Goal: Answer question/provide support: Share knowledge or assist other users

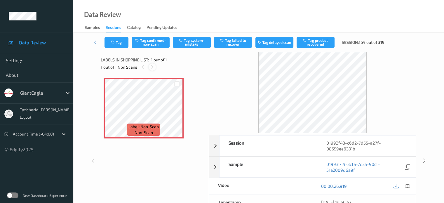
click at [151, 67] on icon at bounding box center [152, 66] width 5 height 5
click at [152, 64] on div at bounding box center [151, 66] width 7 height 7
click at [406, 185] on icon at bounding box center [406, 185] width 5 height 5
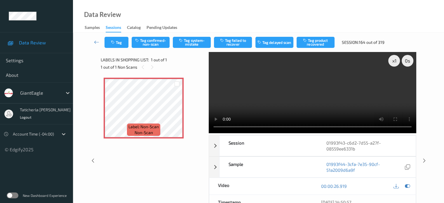
click at [394, 81] on video at bounding box center [312, 92] width 207 height 81
click at [192, 42] on button "Tag system-mistake" at bounding box center [192, 42] width 38 height 11
click at [96, 40] on icon at bounding box center [96, 42] width 5 height 6
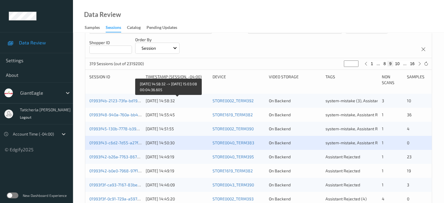
scroll to position [117, 0]
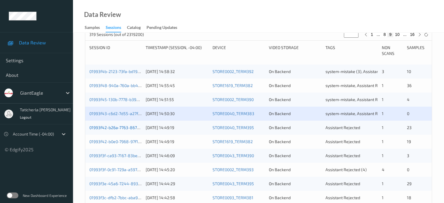
click at [116, 125] on div "01993f42-b26a-7763-8676-f67e8492eec3" at bounding box center [115, 128] width 52 height 6
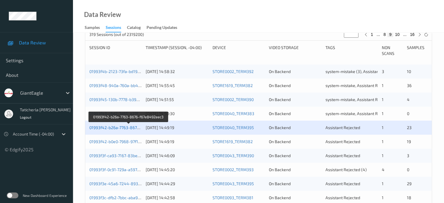
click at [116, 125] on link "01993f42-b26a-7763-8676-f67e8492eec3" at bounding box center [128, 127] width 79 height 5
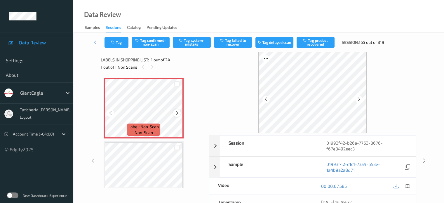
click at [177, 111] on icon at bounding box center [176, 112] width 5 height 5
click at [405, 185] on icon at bounding box center [406, 185] width 5 height 5
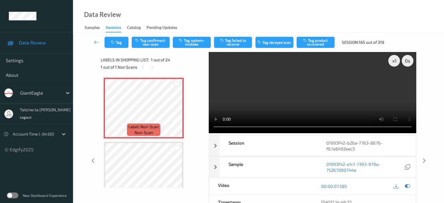
click at [395, 81] on video at bounding box center [312, 92] width 207 height 81
click at [203, 42] on button "Tag system-mistake" at bounding box center [192, 42] width 38 height 11
click at [122, 42] on button "Tag" at bounding box center [116, 42] width 24 height 11
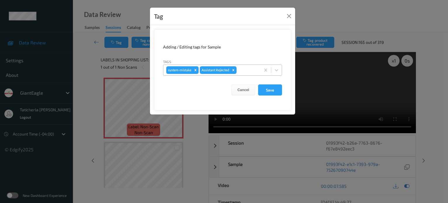
click at [240, 69] on div at bounding box center [248, 69] width 20 height 7
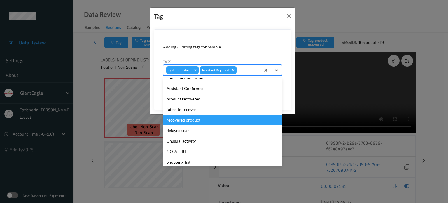
scroll to position [58, 0]
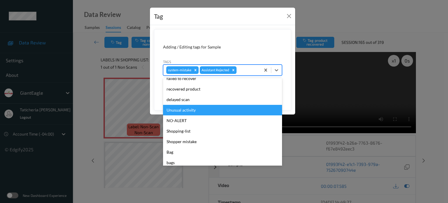
click at [201, 111] on div "Unusual activity" at bounding box center [222, 110] width 119 height 10
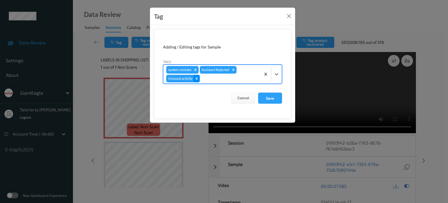
click at [195, 78] on icon "Remove Unusual activity" at bounding box center [197, 78] width 4 height 4
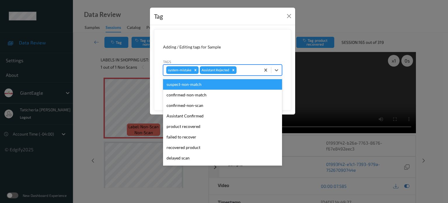
click at [247, 70] on div at bounding box center [248, 69] width 20 height 7
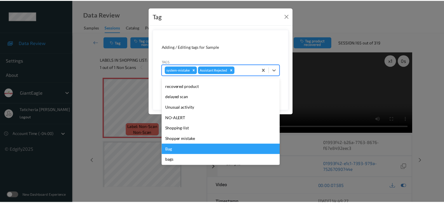
scroll to position [62, 0]
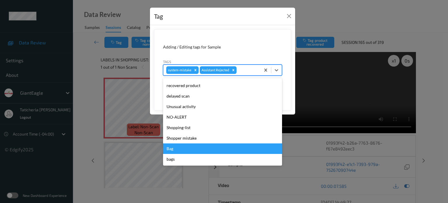
click at [183, 147] on div "Bag" at bounding box center [222, 148] width 119 height 10
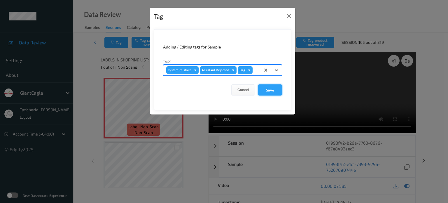
click at [268, 86] on button "Save" at bounding box center [270, 89] width 24 height 11
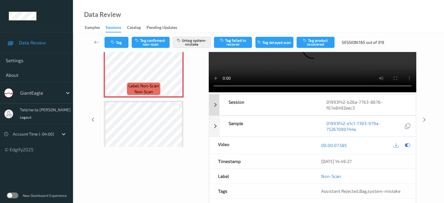
scroll to position [0, 0]
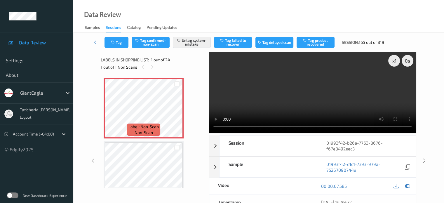
click at [97, 39] on icon at bounding box center [96, 42] width 5 height 6
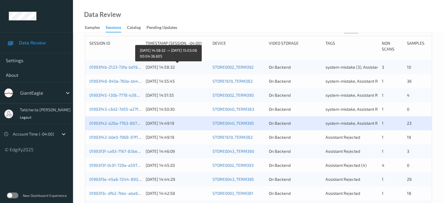
scroll to position [175, 0]
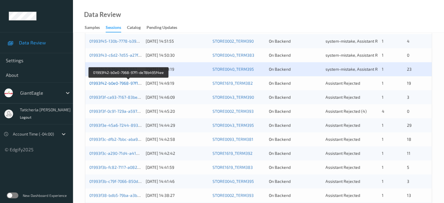
click at [110, 83] on link "01993f42-b0e0-7968-97f1-de78b495f4ee" at bounding box center [128, 82] width 78 height 5
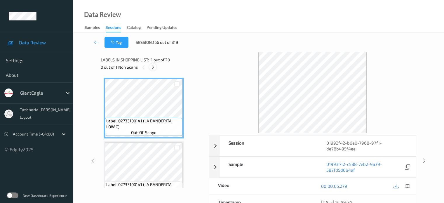
click at [152, 66] on icon at bounding box center [152, 66] width 5 height 5
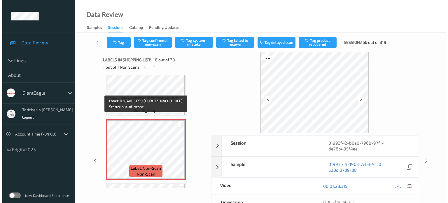
scroll to position [1079, 0]
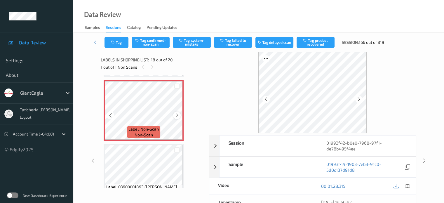
click at [176, 115] on icon at bounding box center [176, 115] width 5 height 5
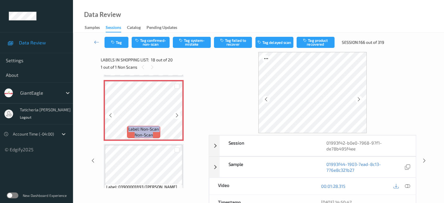
click at [176, 115] on icon at bounding box center [176, 115] width 5 height 5
click at [406, 186] on icon at bounding box center [406, 185] width 5 height 5
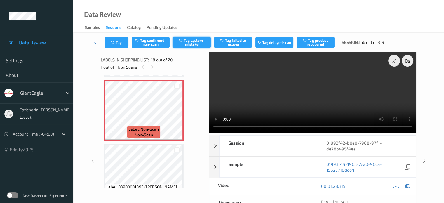
click at [197, 40] on button "Tag system-mistake" at bounding box center [192, 42] width 38 height 11
click at [121, 44] on button "Tag" at bounding box center [116, 42] width 24 height 11
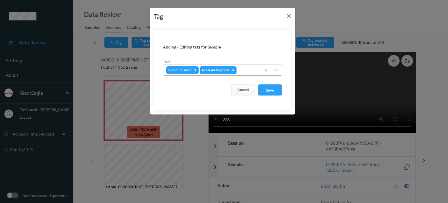
click at [252, 71] on div at bounding box center [248, 69] width 20 height 7
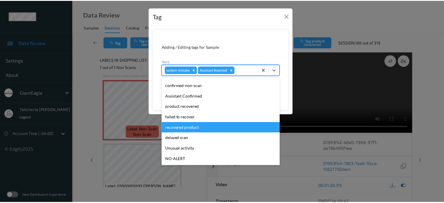
scroll to position [29, 0]
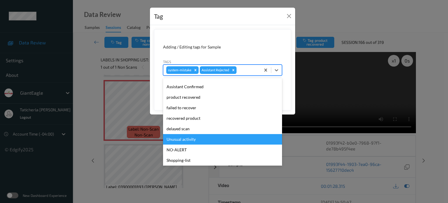
click at [178, 139] on div "Unusual activity" at bounding box center [222, 139] width 119 height 10
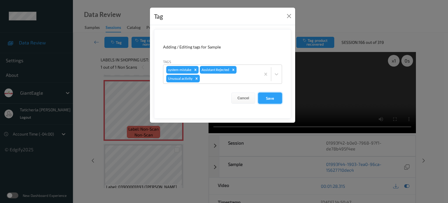
click at [270, 95] on button "Save" at bounding box center [270, 97] width 24 height 11
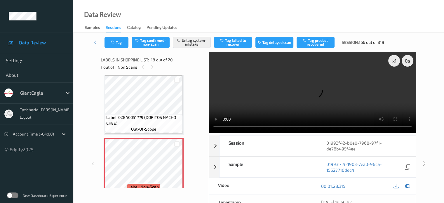
scroll to position [1020, 0]
click at [96, 40] on icon at bounding box center [96, 42] width 5 height 6
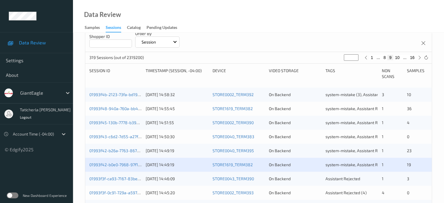
scroll to position [146, 0]
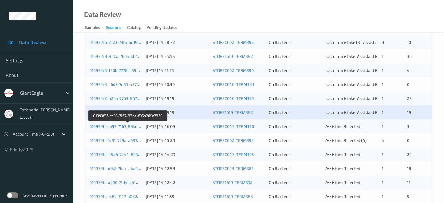
click at [124, 127] on link "01993f3f-ca93-7167-83be-f05a269a7830" at bounding box center [127, 126] width 77 height 5
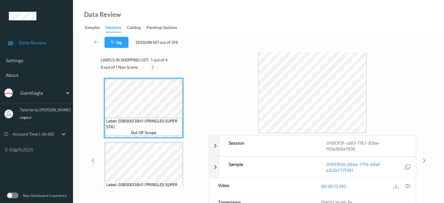
click at [153, 69] on icon at bounding box center [152, 66] width 5 height 5
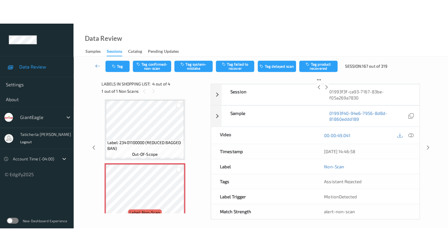
scroll to position [144, 0]
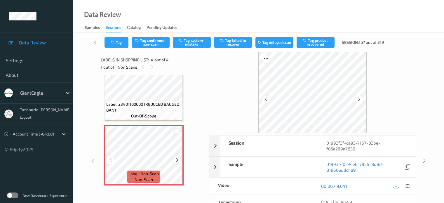
click at [177, 159] on icon at bounding box center [176, 159] width 5 height 5
click at [406, 185] on icon at bounding box center [406, 185] width 5 height 5
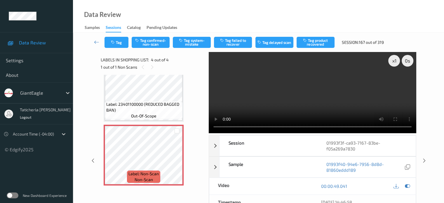
click at [393, 83] on video at bounding box center [312, 92] width 207 height 81
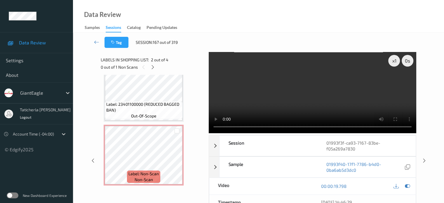
scroll to position [95, 0]
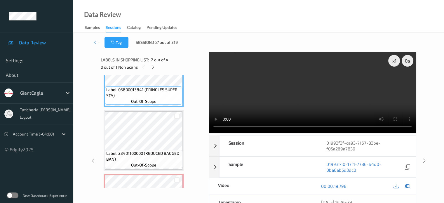
click at [344, 74] on video at bounding box center [312, 92] width 207 height 81
drag, startPoint x: 323, startPoint y: 106, endPoint x: 296, endPoint y: 109, distance: 27.0
click at [320, 106] on video at bounding box center [312, 92] width 207 height 81
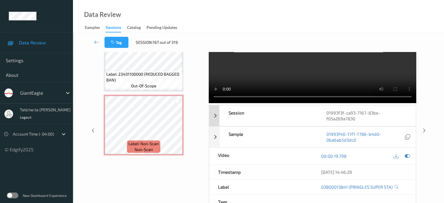
scroll to position [0, 0]
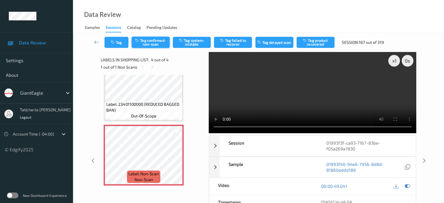
click at [156, 42] on button "Tag confirmed-non-scan" at bounding box center [151, 42] width 38 height 11
click at [234, 43] on button "Tag failed to recover" at bounding box center [233, 42] width 38 height 11
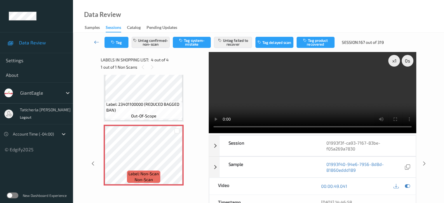
click at [98, 42] on icon at bounding box center [96, 42] width 5 height 6
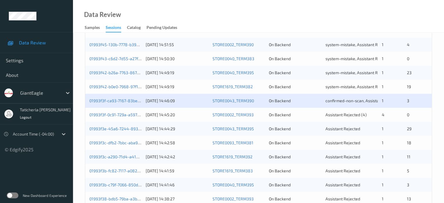
scroll to position [175, 0]
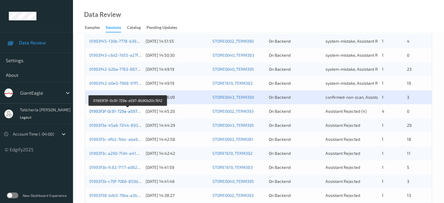
click at [113, 111] on link "01993f3f-0c91-729a-a597-8b90b20c7612" at bounding box center [127, 110] width 77 height 5
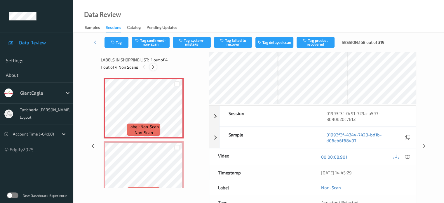
click at [154, 66] on icon at bounding box center [152, 66] width 5 height 5
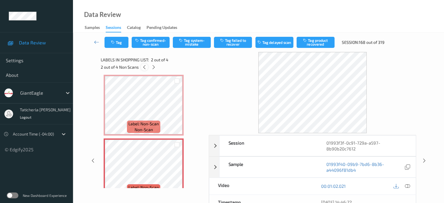
click at [144, 67] on icon at bounding box center [144, 66] width 5 height 5
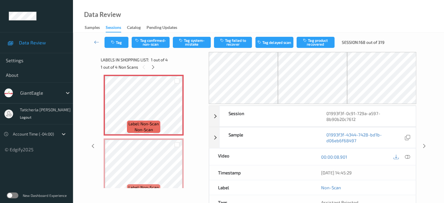
scroll to position [0, 0]
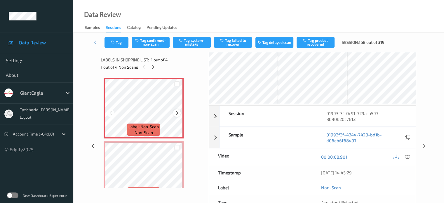
click at [176, 113] on icon at bounding box center [176, 112] width 5 height 5
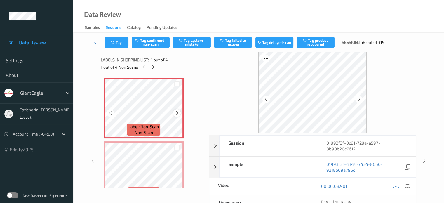
click at [175, 112] on icon at bounding box center [176, 112] width 5 height 5
click at [151, 65] on icon at bounding box center [152, 66] width 5 height 5
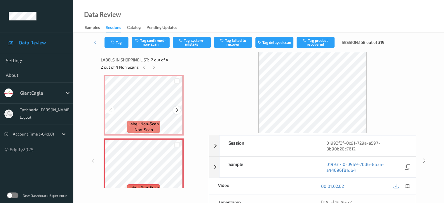
click at [174, 108] on icon at bounding box center [176, 109] width 5 height 5
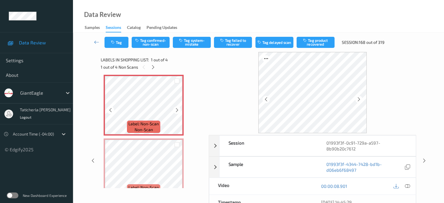
click at [175, 108] on icon at bounding box center [176, 109] width 5 height 5
click at [407, 184] on icon at bounding box center [406, 185] width 5 height 5
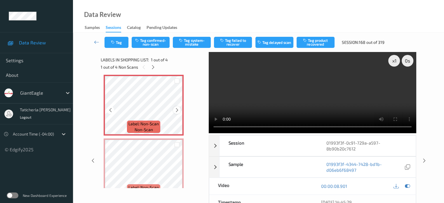
click at [178, 108] on icon at bounding box center [176, 109] width 5 height 5
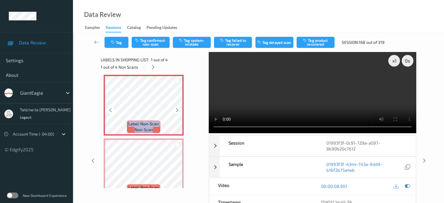
click at [178, 108] on icon at bounding box center [176, 109] width 5 height 5
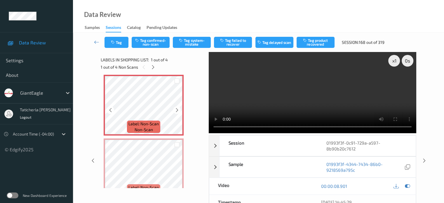
click at [178, 108] on icon at bounding box center [176, 109] width 5 height 5
click at [176, 110] on icon at bounding box center [176, 109] width 5 height 5
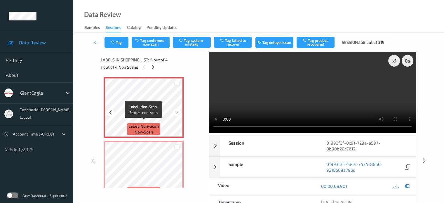
scroll to position [0, 0]
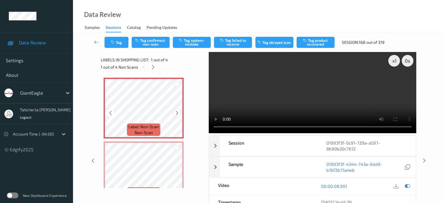
click at [178, 113] on icon at bounding box center [176, 112] width 5 height 5
click at [198, 39] on button "Tag system-mistake" at bounding box center [192, 42] width 38 height 11
click at [121, 41] on button "Tag" at bounding box center [116, 42] width 24 height 11
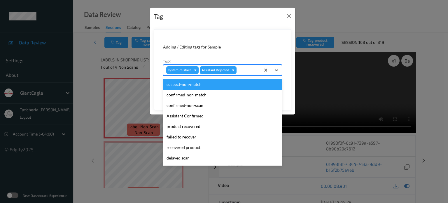
click at [248, 74] on div "system-mistake Assistant Rejected" at bounding box center [211, 70] width 97 height 10
click at [289, 18] on button "Close" at bounding box center [289, 16] width 8 height 8
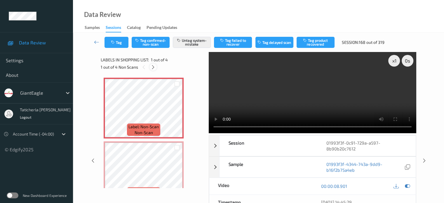
click at [150, 66] on div at bounding box center [152, 66] width 7 height 7
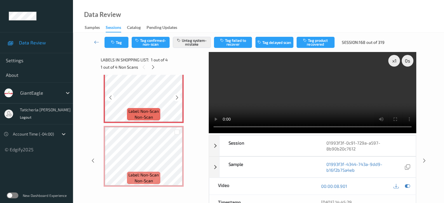
scroll to position [29, 0]
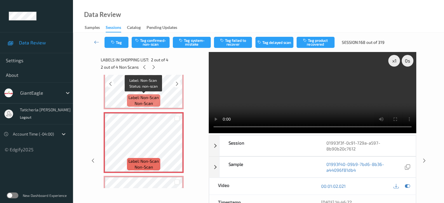
click at [159, 101] on div "Label: Non-Scan non-scan" at bounding box center [143, 100] width 33 height 12
click at [155, 95] on span "Label: Non-Scan" at bounding box center [143, 97] width 30 height 6
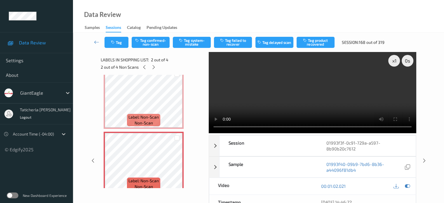
scroll to position [0, 0]
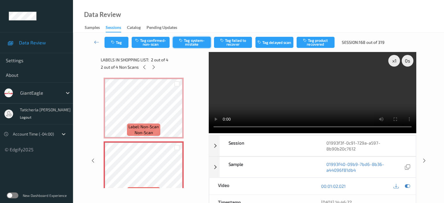
click at [191, 44] on button "Tag system-mistake" at bounding box center [192, 42] width 38 height 11
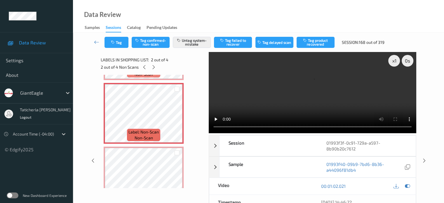
scroll to position [87, 0]
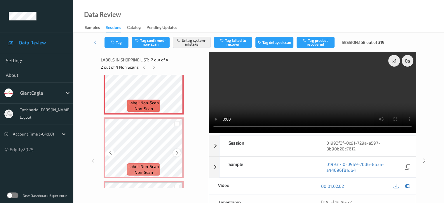
click at [174, 151] on icon at bounding box center [176, 152] width 5 height 5
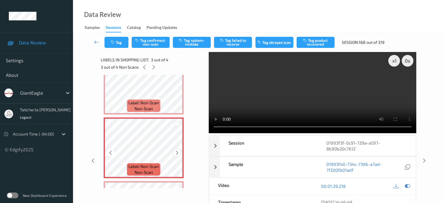
click at [174, 154] on div at bounding box center [176, 152] width 7 height 7
click at [192, 44] on button "Tag system-mistake" at bounding box center [192, 42] width 38 height 11
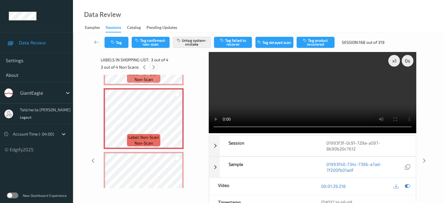
click at [154, 65] on icon at bounding box center [153, 66] width 5 height 5
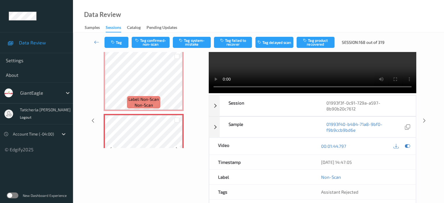
scroll to position [144, 0]
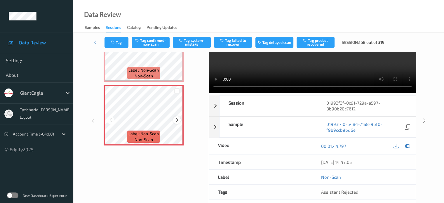
click at [176, 121] on icon at bounding box center [176, 119] width 5 height 5
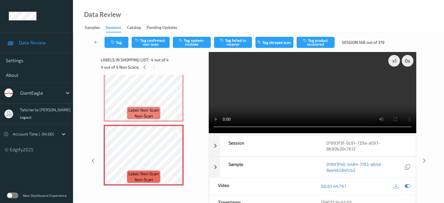
scroll to position [95, 0]
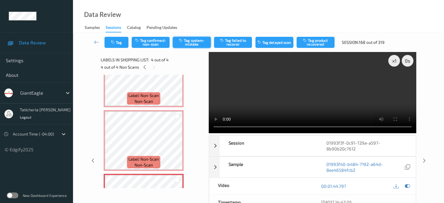
click at [205, 43] on button "Tag system-mistake" at bounding box center [192, 42] width 38 height 11
click at [97, 42] on icon at bounding box center [96, 42] width 5 height 6
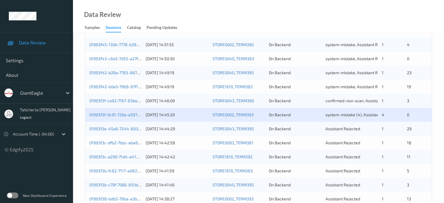
scroll to position [175, 0]
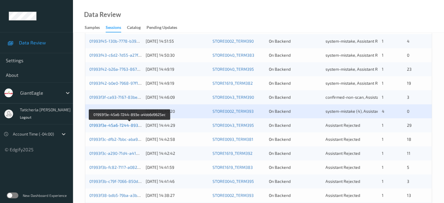
click at [127, 124] on link "01993f3e-45a6-7244-893e-a4bb6d9625ec" at bounding box center [129, 124] width 81 height 5
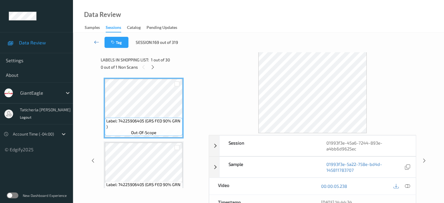
click at [95, 42] on icon at bounding box center [96, 42] width 5 height 6
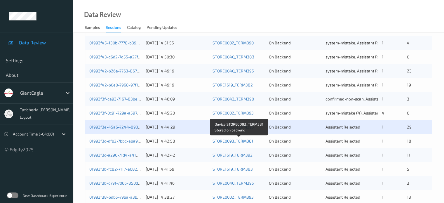
scroll to position [175, 0]
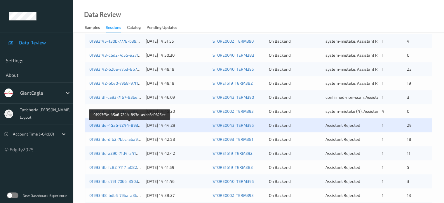
click at [121, 126] on link "01993f3e-45a6-7244-893e-a4bb6d9625ec" at bounding box center [129, 124] width 81 height 5
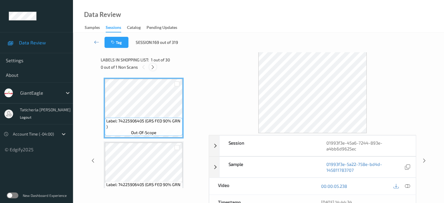
click at [152, 67] on icon at bounding box center [152, 66] width 5 height 5
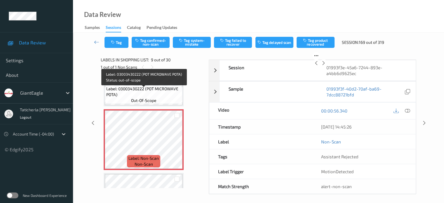
scroll to position [506, 0]
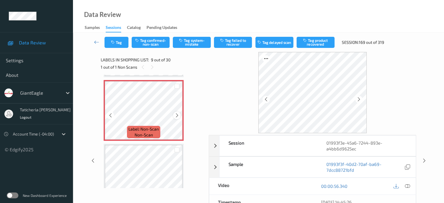
click at [177, 115] on icon at bounding box center [176, 115] width 5 height 5
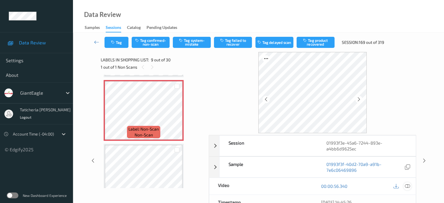
click at [406, 185] on icon at bounding box center [406, 185] width 5 height 5
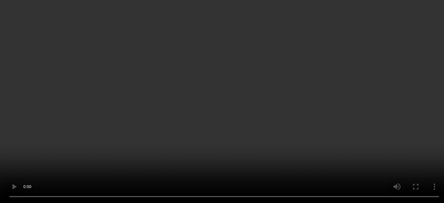
scroll to position [594, 0]
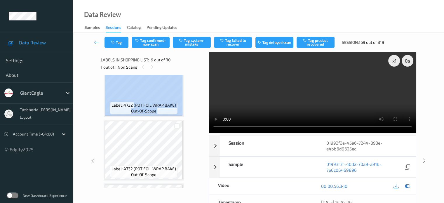
click at [178, 108] on div "Label: 4732 (POT FOIL WRAP BAKE) out-of-scope" at bounding box center [144, 86] width 80 height 61
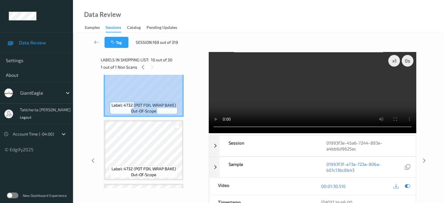
copy div "(POT FOIL WRAP BAKE) out-of-scope"
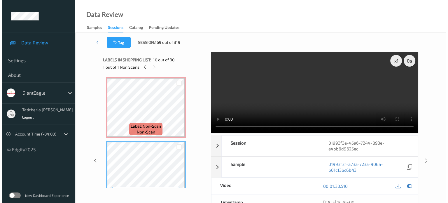
scroll to position [506, 0]
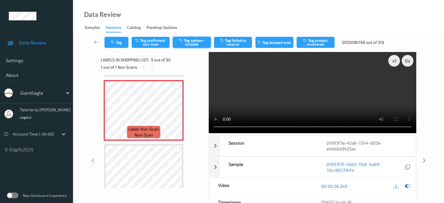
click at [198, 39] on button "Tag system-mistake" at bounding box center [192, 42] width 38 height 11
click at [122, 43] on button "Tag" at bounding box center [116, 42] width 24 height 11
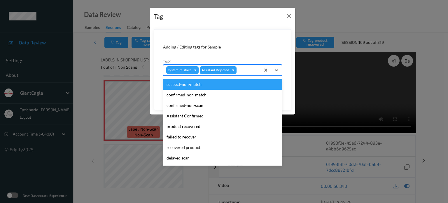
click at [254, 68] on div at bounding box center [248, 69] width 20 height 7
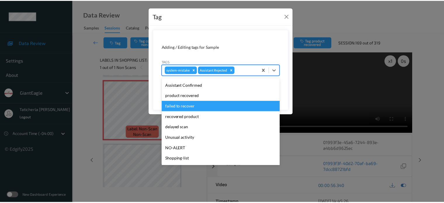
scroll to position [58, 0]
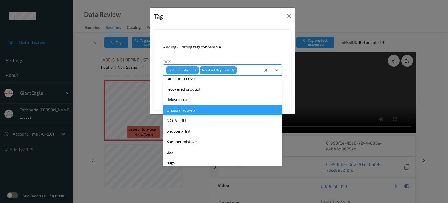
click at [205, 112] on div "Unusual activity" at bounding box center [222, 110] width 119 height 10
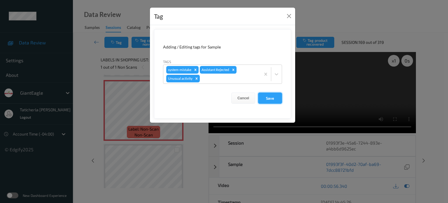
click at [273, 94] on button "Save" at bounding box center [270, 97] width 24 height 11
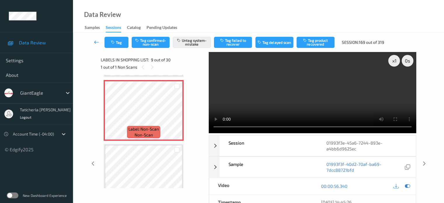
click at [97, 42] on icon at bounding box center [96, 42] width 5 height 6
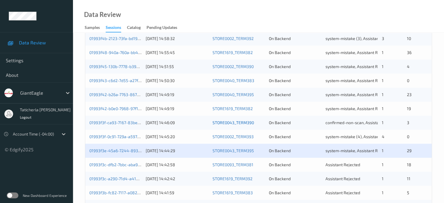
scroll to position [204, 0]
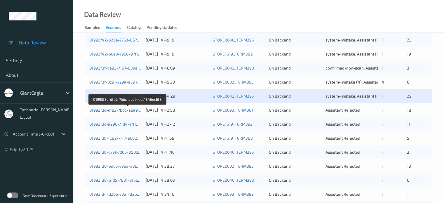
click at [121, 109] on link "01993f3c-dfb2-7bbc-aba9-edc1346ec6f8" at bounding box center [127, 109] width 77 height 5
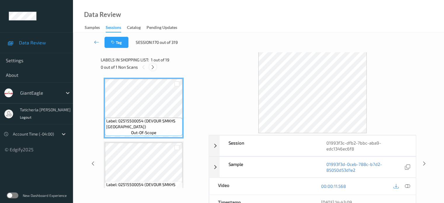
click at [154, 66] on icon at bounding box center [152, 66] width 5 height 5
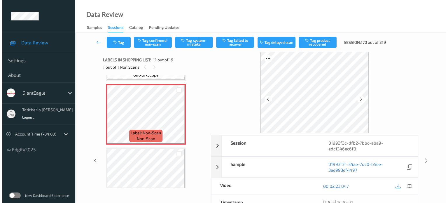
scroll to position [633, 0]
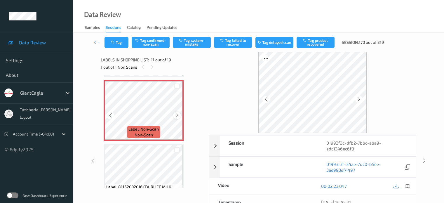
click at [177, 114] on icon at bounding box center [176, 115] width 5 height 5
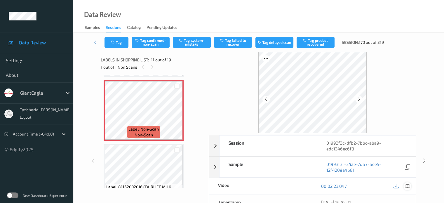
click at [407, 184] on icon at bounding box center [406, 185] width 5 height 5
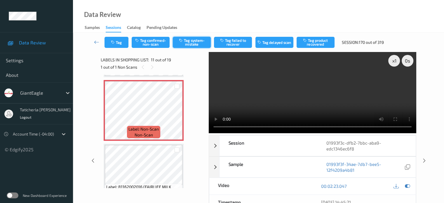
click at [197, 43] on button "Tag system-mistake" at bounding box center [192, 42] width 38 height 11
click at [120, 43] on button "Tag" at bounding box center [116, 42] width 24 height 11
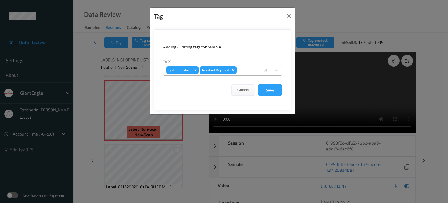
click at [247, 70] on div at bounding box center [248, 69] width 20 height 7
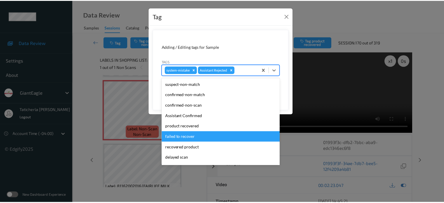
scroll to position [29, 0]
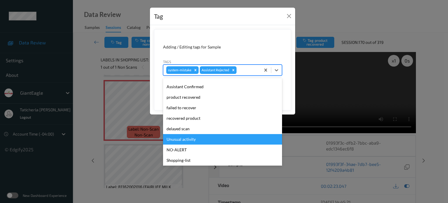
click at [202, 135] on div "Unusual activity" at bounding box center [222, 139] width 119 height 10
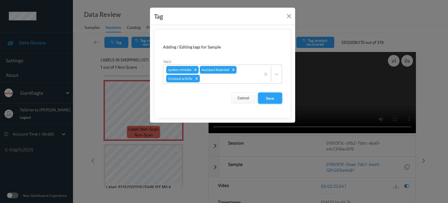
click at [273, 99] on button "Save" at bounding box center [270, 97] width 24 height 11
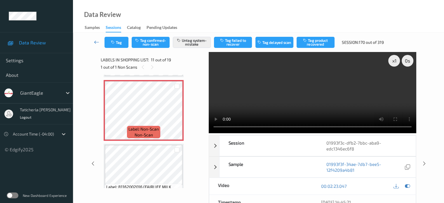
click at [97, 42] on icon at bounding box center [96, 42] width 5 height 6
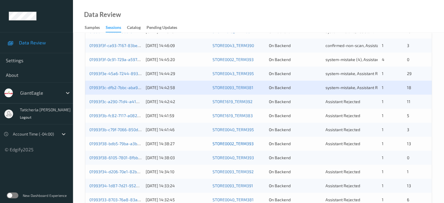
scroll to position [233, 0]
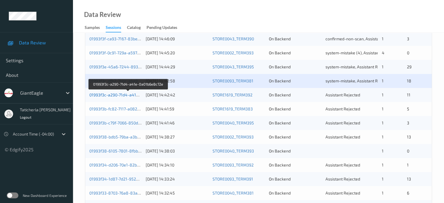
click at [120, 94] on link "01993f3c-a290-71d4-a41e-0a01b6e8c72e" at bounding box center [128, 94] width 78 height 5
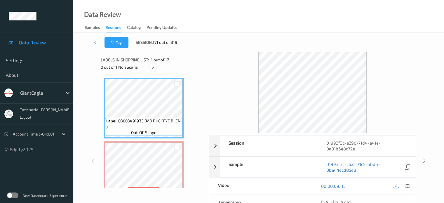
click at [154, 66] on icon at bounding box center [152, 66] width 5 height 5
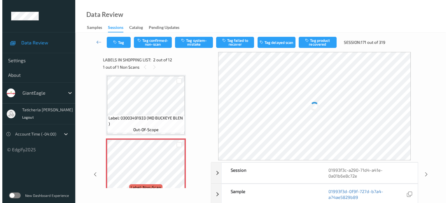
scroll to position [61, 0]
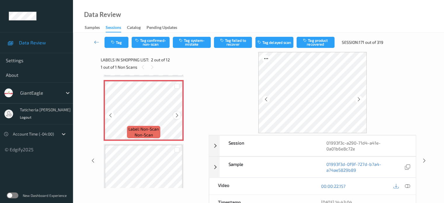
click at [176, 113] on icon at bounding box center [176, 115] width 5 height 5
click at [406, 185] on icon at bounding box center [406, 185] width 5 height 5
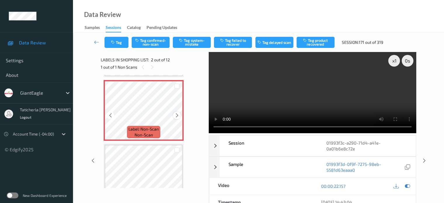
click at [178, 113] on icon at bounding box center [176, 115] width 5 height 5
click at [177, 113] on icon at bounding box center [176, 115] width 5 height 5
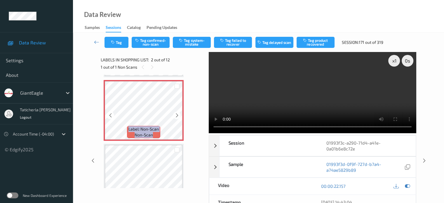
click at [177, 113] on icon at bounding box center [176, 115] width 5 height 5
click at [176, 113] on icon at bounding box center [176, 115] width 5 height 5
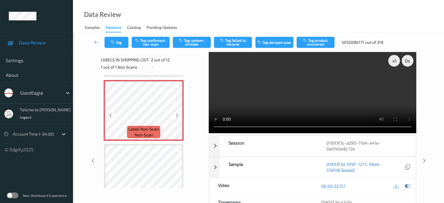
click at [176, 113] on icon at bounding box center [176, 115] width 5 height 5
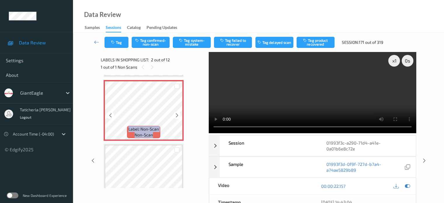
click at [176, 113] on icon at bounding box center [176, 115] width 5 height 5
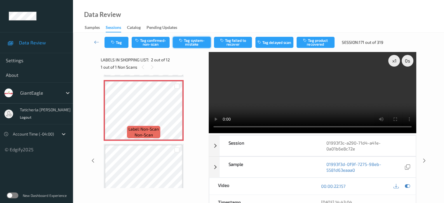
click at [203, 39] on button "Tag system-mistake" at bounding box center [192, 42] width 38 height 11
click at [123, 43] on button "Tag" at bounding box center [116, 42] width 24 height 11
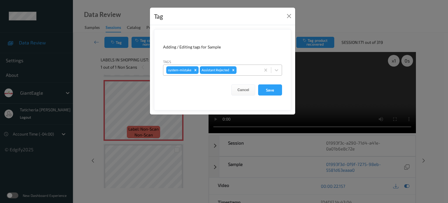
click at [246, 68] on div at bounding box center [248, 69] width 20 height 7
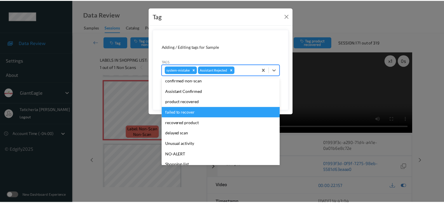
scroll to position [29, 0]
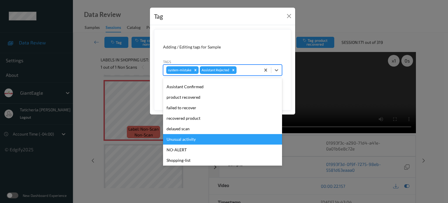
click at [186, 138] on div "Unusual activity" at bounding box center [222, 139] width 119 height 10
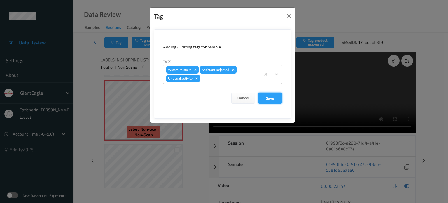
click at [276, 99] on button "Save" at bounding box center [270, 97] width 24 height 11
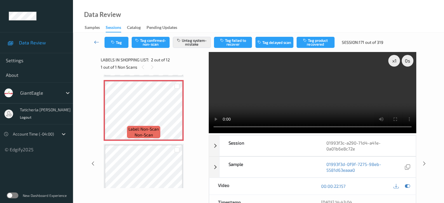
click at [95, 43] on icon at bounding box center [96, 42] width 5 height 6
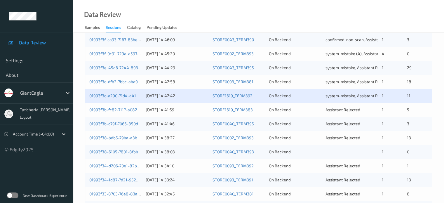
scroll to position [233, 0]
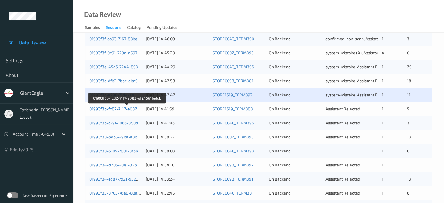
click at [127, 108] on link "01993f3b-fc82-7117-a082-ef245611eddb" at bounding box center [127, 108] width 76 height 5
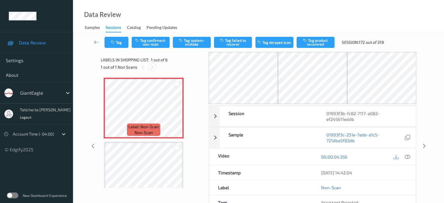
click at [153, 66] on icon at bounding box center [152, 66] width 5 height 5
click at [176, 112] on icon at bounding box center [176, 112] width 5 height 5
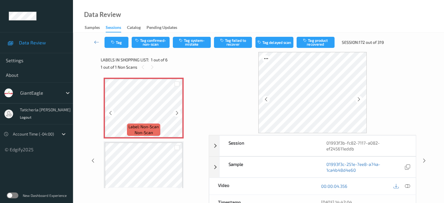
click at [176, 112] on icon at bounding box center [176, 112] width 5 height 5
click at [406, 183] on icon at bounding box center [406, 185] width 5 height 5
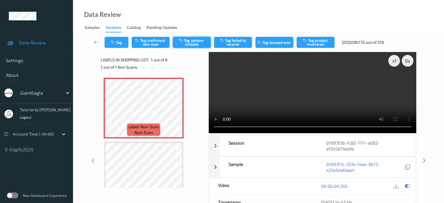
click at [202, 40] on button "Tag system-mistake" at bounding box center [192, 42] width 38 height 11
click at [124, 40] on button "Tag" at bounding box center [116, 42] width 24 height 11
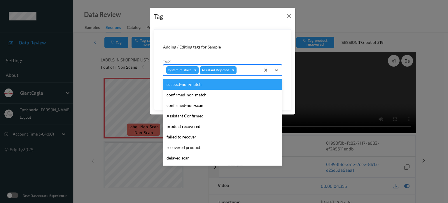
click at [243, 68] on div at bounding box center [248, 69] width 20 height 7
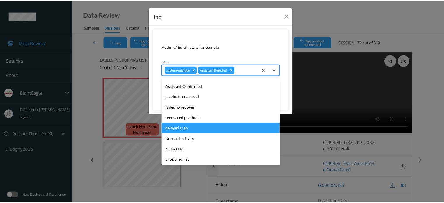
scroll to position [58, 0]
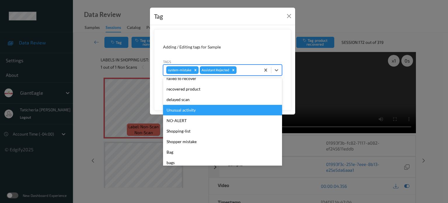
click at [208, 106] on div "Unusual activity" at bounding box center [222, 110] width 119 height 10
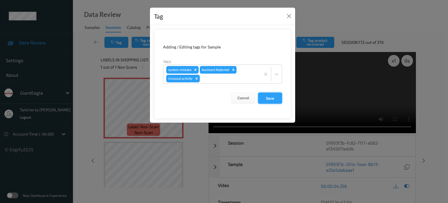
click at [262, 95] on button "Save" at bounding box center [270, 97] width 24 height 11
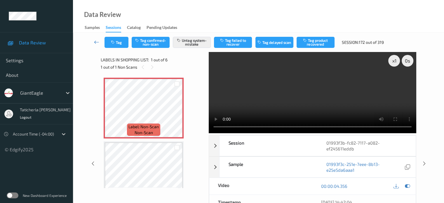
click at [98, 43] on icon at bounding box center [96, 42] width 5 height 6
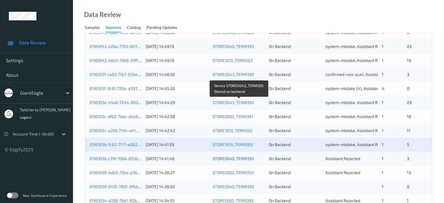
scroll to position [233, 0]
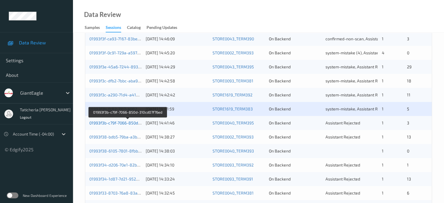
click at [122, 123] on link "01993f3b-c79f-7066-850d-310cd07f76ed" at bounding box center [127, 122] width 76 height 5
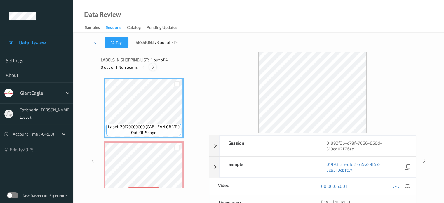
click at [154, 66] on icon at bounding box center [152, 66] width 5 height 5
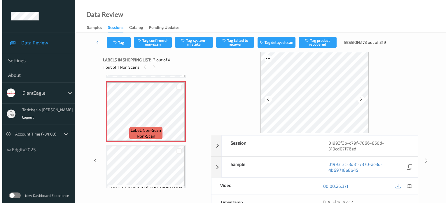
scroll to position [61, 0]
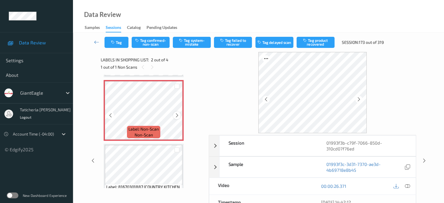
click at [178, 115] on icon at bounding box center [176, 115] width 5 height 5
click at [177, 115] on icon at bounding box center [176, 115] width 5 height 5
click at [176, 115] on icon at bounding box center [176, 115] width 5 height 5
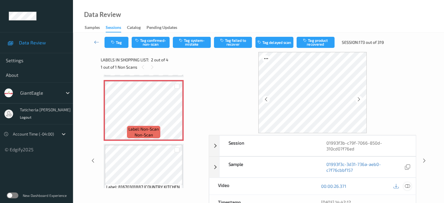
click at [406, 185] on icon at bounding box center [406, 185] width 5 height 5
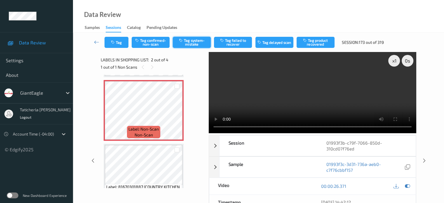
click at [196, 39] on button "Tag system-mistake" at bounding box center [192, 42] width 38 height 11
click at [117, 39] on button "Tag" at bounding box center [116, 42] width 24 height 11
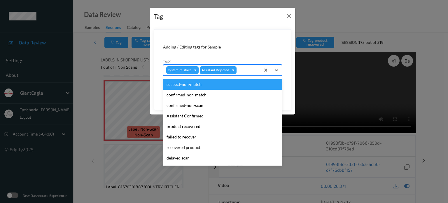
click at [250, 71] on div at bounding box center [248, 69] width 20 height 7
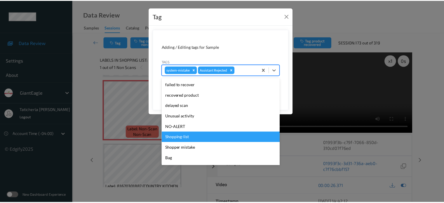
scroll to position [58, 0]
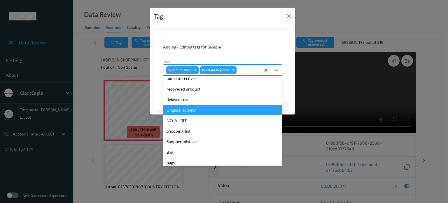
click at [211, 109] on div "Unusual activity" at bounding box center [222, 110] width 119 height 10
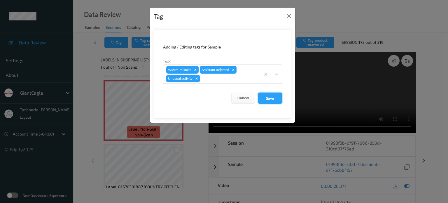
click at [268, 95] on button "Save" at bounding box center [270, 97] width 24 height 11
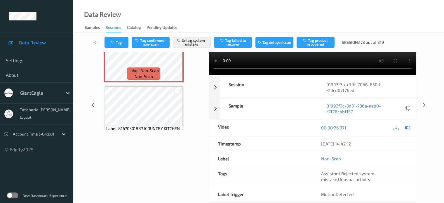
scroll to position [0, 0]
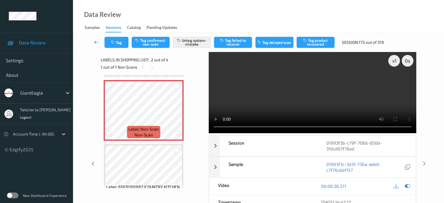
click at [96, 40] on icon at bounding box center [96, 42] width 5 height 6
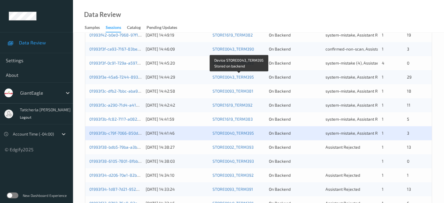
scroll to position [233, 0]
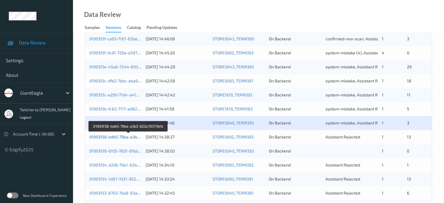
click at [112, 137] on link "01993f38-bdb5-79ba-a3b3-622e70517bfd" at bounding box center [128, 136] width 78 height 5
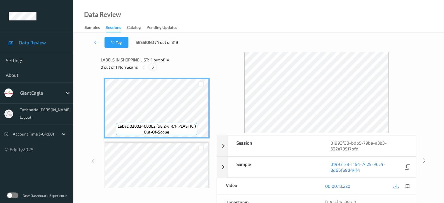
click at [153, 66] on icon at bounding box center [152, 66] width 5 height 5
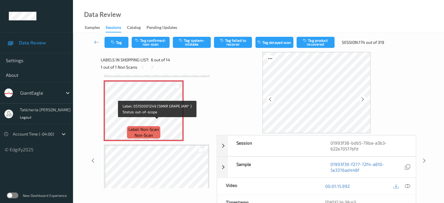
scroll to position [316, 0]
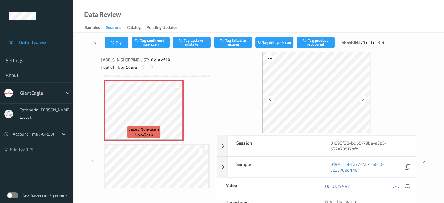
click at [96, 42] on icon at bounding box center [96, 42] width 5 height 6
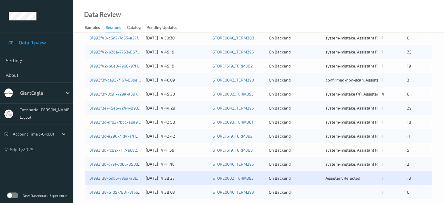
scroll to position [262, 0]
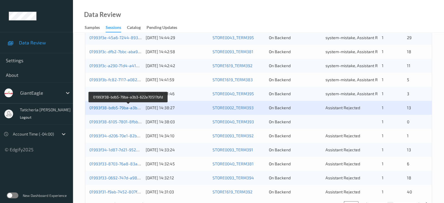
click at [120, 105] on link "01993f38-bdb5-79ba-a3b3-622e70517bfd" at bounding box center [128, 107] width 78 height 5
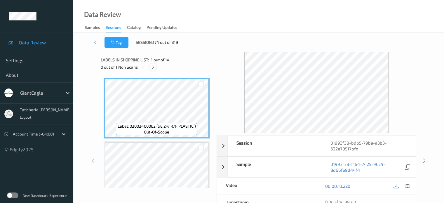
click at [153, 67] on icon at bounding box center [152, 66] width 5 height 5
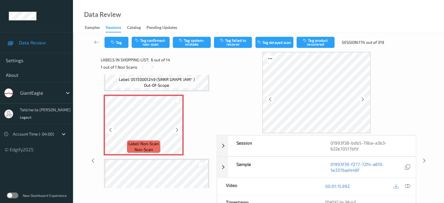
scroll to position [316, 0]
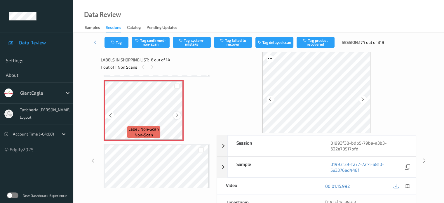
click at [176, 114] on icon at bounding box center [176, 115] width 5 height 5
click at [406, 184] on icon at bounding box center [406, 185] width 5 height 5
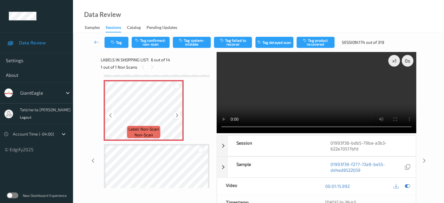
click at [176, 116] on icon at bounding box center [176, 115] width 5 height 5
click at [175, 115] on icon at bounding box center [176, 115] width 5 height 5
click at [177, 114] on icon at bounding box center [176, 115] width 5 height 5
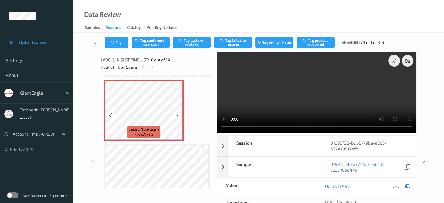
click at [177, 114] on icon at bounding box center [176, 115] width 5 height 5
click at [174, 114] on div at bounding box center [176, 114] width 7 height 7
click at [177, 113] on icon at bounding box center [176, 115] width 5 height 5
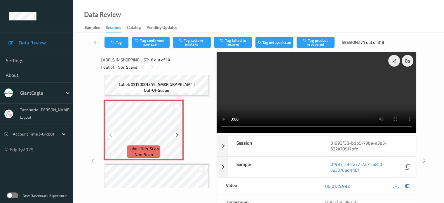
scroll to position [286, 0]
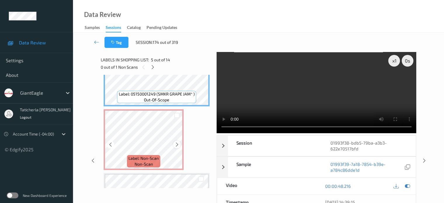
click at [177, 143] on icon at bounding box center [176, 144] width 5 height 5
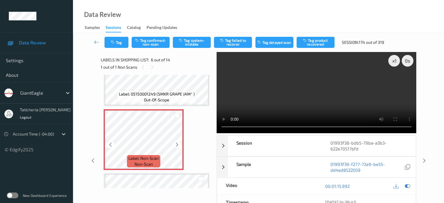
click at [177, 143] on icon at bounding box center [176, 144] width 5 height 5
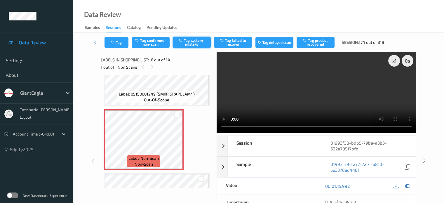
click at [197, 42] on button "Tag system-mistake" at bounding box center [192, 42] width 38 height 11
click at [194, 46] on button "Untag system-mistake" at bounding box center [192, 42] width 38 height 11
click at [153, 42] on button "Tag confirmed-non-scan" at bounding box center [151, 42] width 38 height 11
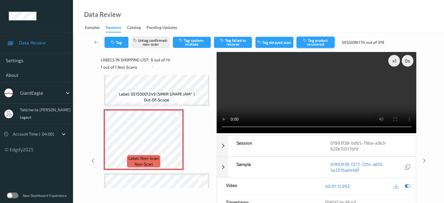
click at [322, 44] on button "Tag product recovered" at bounding box center [315, 42] width 38 height 11
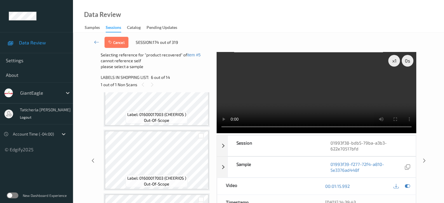
scroll to position [461, 0]
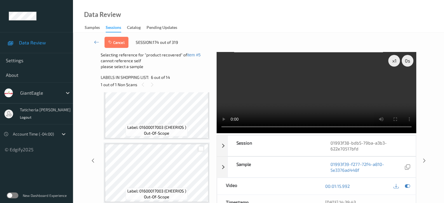
click at [202, 147] on div at bounding box center [201, 149] width 6 height 6
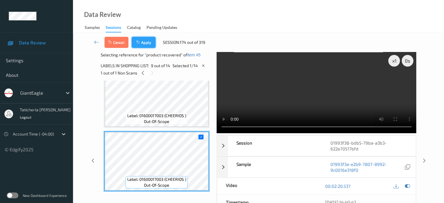
click at [149, 41] on button "Apply" at bounding box center [144, 42] width 24 height 11
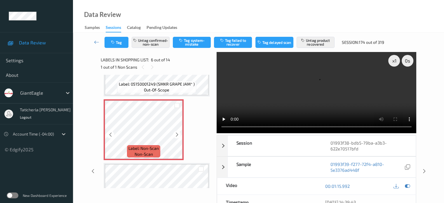
scroll to position [286, 0]
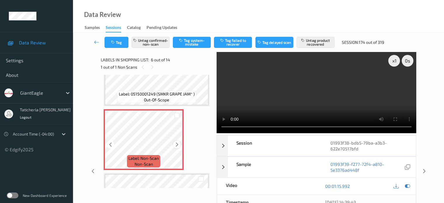
click at [176, 143] on icon at bounding box center [176, 144] width 5 height 5
click at [97, 41] on icon at bounding box center [96, 42] width 5 height 6
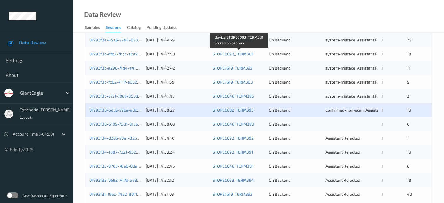
scroll to position [262, 0]
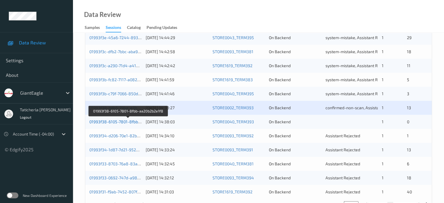
click at [119, 120] on link "01993f38-6105-7801-8fbb-aa20b2b2e1f8" at bounding box center [127, 121] width 77 height 5
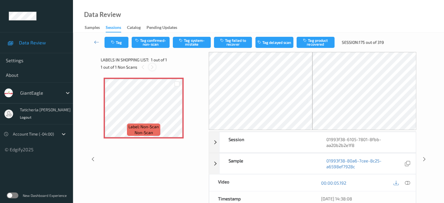
click at [153, 66] on icon at bounding box center [152, 66] width 5 height 5
click at [180, 113] on div at bounding box center [176, 112] width 7 height 7
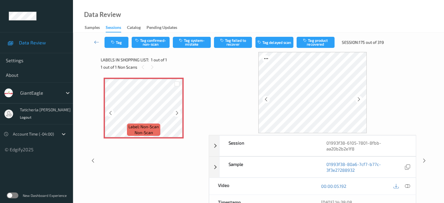
click at [177, 113] on icon at bounding box center [176, 112] width 5 height 5
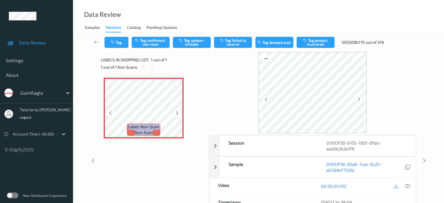
click at [177, 113] on icon at bounding box center [176, 112] width 5 height 5
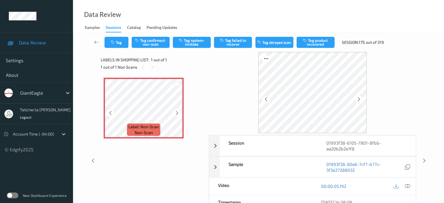
click at [177, 113] on icon at bounding box center [176, 112] width 5 height 5
click at [406, 185] on icon at bounding box center [406, 185] width 5 height 5
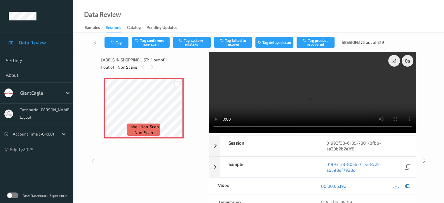
click at [394, 81] on video at bounding box center [312, 92] width 207 height 81
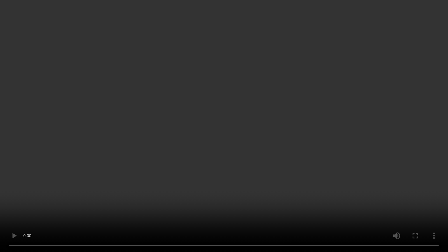
drag, startPoint x: 394, startPoint y: 176, endPoint x: 397, endPoint y: 192, distance: 15.6
click at [395, 178] on video at bounding box center [224, 126] width 448 height 252
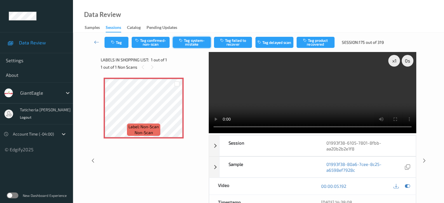
click at [192, 41] on button "Tag system-mistake" at bounding box center [192, 42] width 38 height 11
click at [117, 43] on button "Tag" at bounding box center [116, 42] width 24 height 11
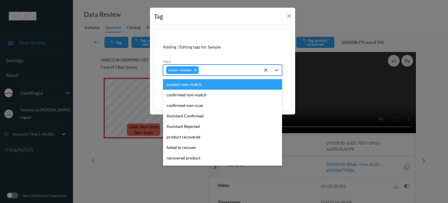
click at [230, 69] on div at bounding box center [229, 69] width 58 height 7
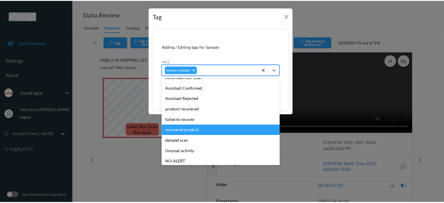
scroll to position [72, 0]
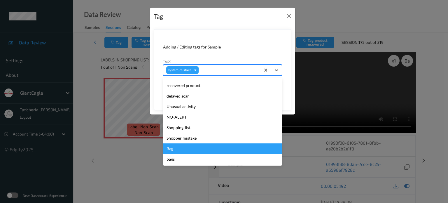
click at [184, 148] on div "Bag" at bounding box center [222, 148] width 119 height 10
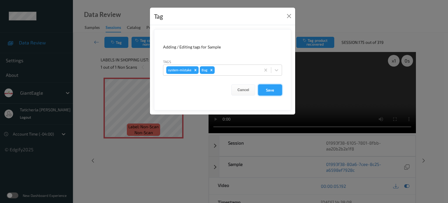
click at [265, 89] on button "Save" at bounding box center [270, 89] width 24 height 11
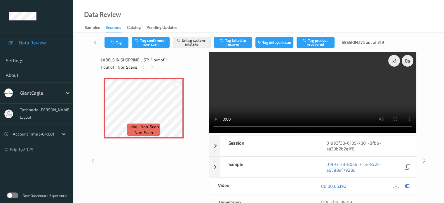
click at [96, 42] on icon at bounding box center [96, 42] width 5 height 6
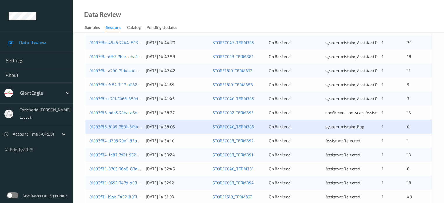
scroll to position [282, 0]
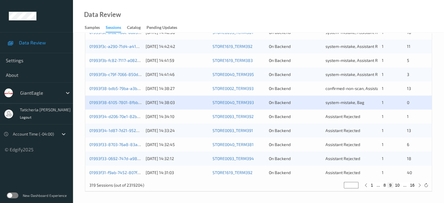
click at [117, 112] on div "01993f34-d206-70e1-82b5-27f56afb03b6 12/09/2025 14:34:10 STORE0093_TERM392 On B…" at bounding box center [258, 116] width 346 height 14
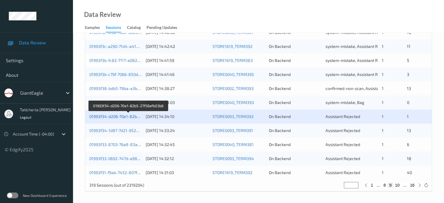
click at [117, 117] on link "01993f34-d206-70e1-82b5-27f56afb03b6" at bounding box center [128, 116] width 78 height 5
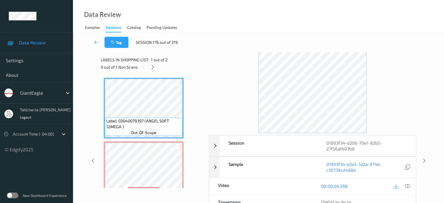
click at [152, 66] on icon at bounding box center [152, 66] width 5 height 5
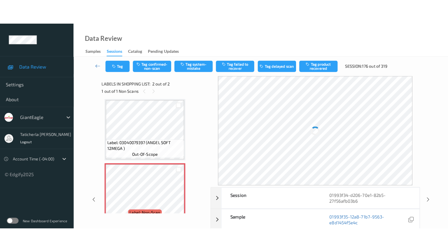
scroll to position [17, 0]
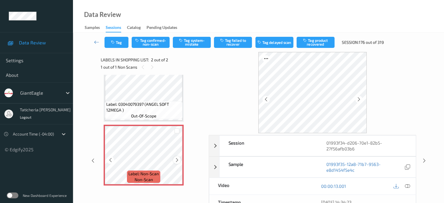
click at [176, 160] on icon at bounding box center [176, 159] width 5 height 5
click at [176, 159] on icon at bounding box center [176, 159] width 5 height 5
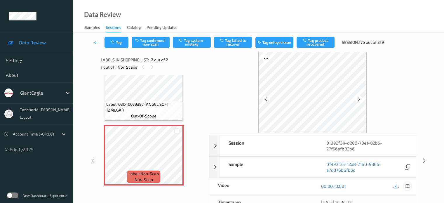
click at [407, 184] on icon at bounding box center [406, 185] width 5 height 5
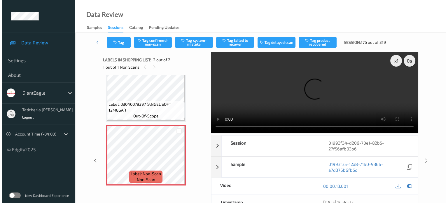
scroll to position [0, 0]
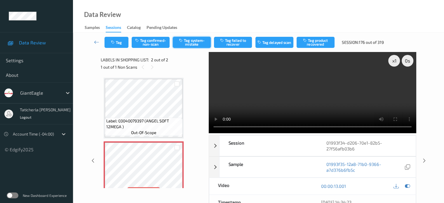
click at [189, 40] on button "Tag system-mistake" at bounding box center [192, 42] width 38 height 11
click at [114, 43] on icon "button" at bounding box center [113, 42] width 5 height 4
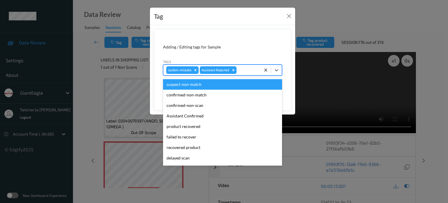
click at [250, 72] on div at bounding box center [248, 69] width 20 height 7
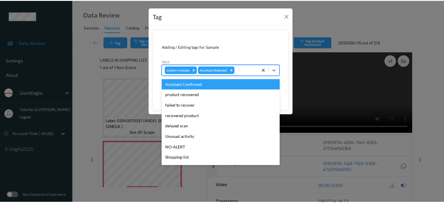
scroll to position [62, 0]
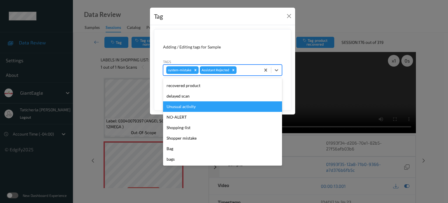
drag, startPoint x: 204, startPoint y: 107, endPoint x: 213, endPoint y: 105, distance: 8.8
click at [206, 106] on div "Unusual activity" at bounding box center [222, 106] width 119 height 10
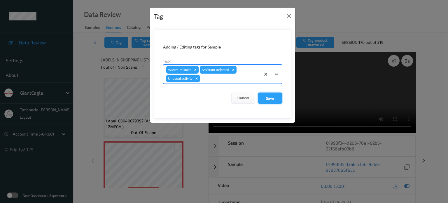
click at [269, 95] on button "Save" at bounding box center [270, 97] width 24 height 11
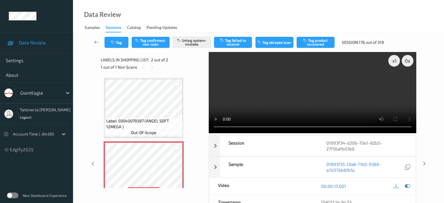
click at [95, 42] on icon at bounding box center [96, 42] width 5 height 6
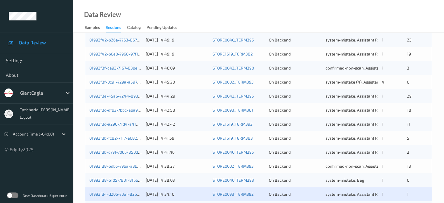
scroll to position [282, 0]
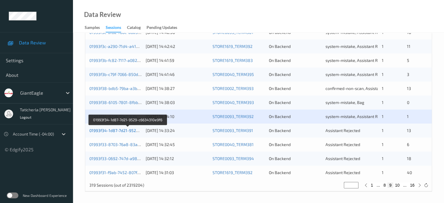
click at [117, 131] on link "01993f34-1d87-7d21-9529-c6634310e9f6" at bounding box center [127, 130] width 77 height 5
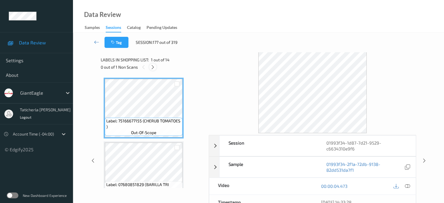
click at [154, 66] on icon at bounding box center [152, 66] width 5 height 5
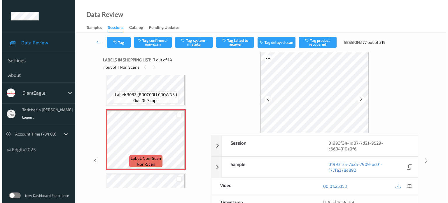
scroll to position [379, 0]
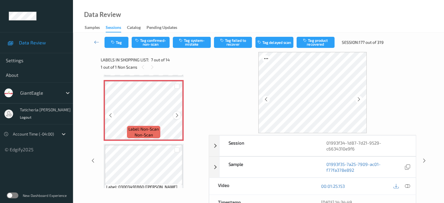
click at [177, 113] on icon at bounding box center [176, 115] width 5 height 5
click at [407, 184] on icon at bounding box center [406, 185] width 5 height 5
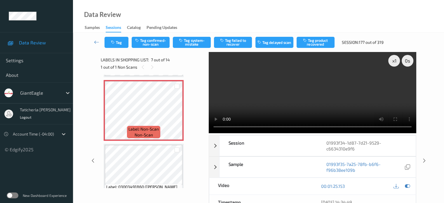
click at [393, 81] on video at bounding box center [312, 92] width 207 height 81
click at [199, 41] on button "Tag system-mistake" at bounding box center [192, 42] width 38 height 11
click at [117, 42] on button "Tag" at bounding box center [116, 42] width 24 height 11
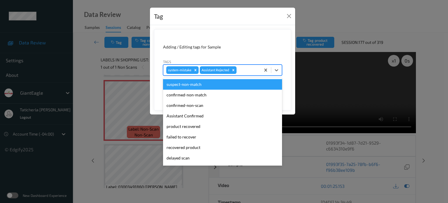
click at [247, 69] on div at bounding box center [248, 69] width 20 height 7
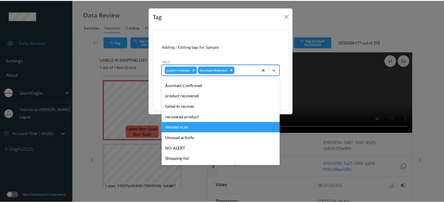
scroll to position [62, 0]
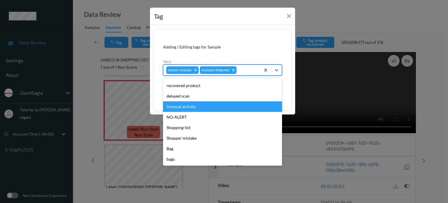
drag, startPoint x: 182, startPoint y: 107, endPoint x: 187, endPoint y: 107, distance: 4.7
click at [182, 107] on div "Unusual activity" at bounding box center [222, 106] width 119 height 10
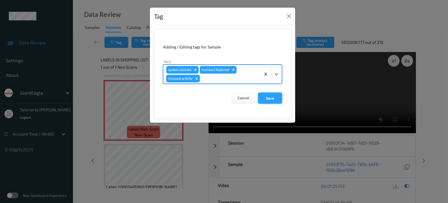
click at [273, 97] on button "Save" at bounding box center [270, 97] width 24 height 11
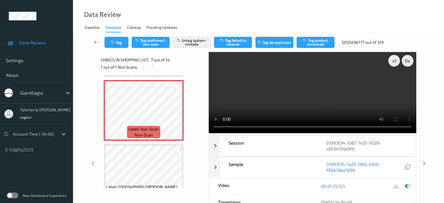
click at [96, 43] on icon at bounding box center [96, 42] width 5 height 6
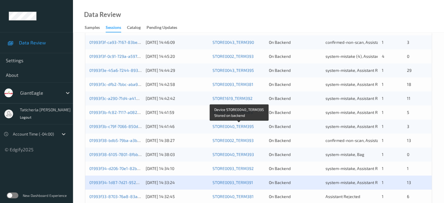
scroll to position [282, 0]
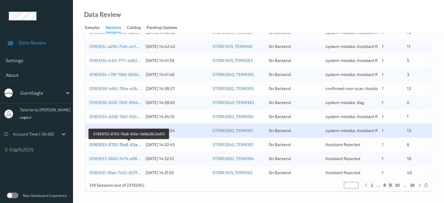
click at [104, 143] on link "01993f33-8703-76a8-83ac-bb8b28c2ad13" at bounding box center [129, 144] width 80 height 5
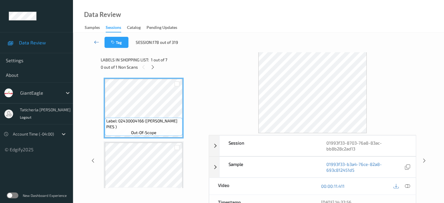
click at [97, 43] on icon at bounding box center [96, 42] width 5 height 6
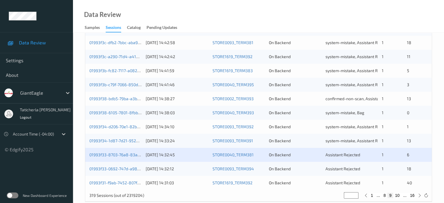
scroll to position [282, 0]
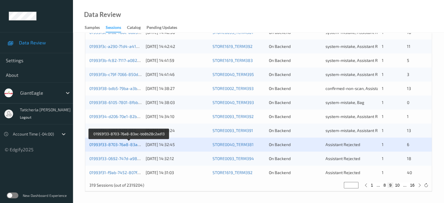
click at [127, 146] on link "01993f33-8703-76a8-83ac-bb8b28c2ad13" at bounding box center [129, 144] width 80 height 5
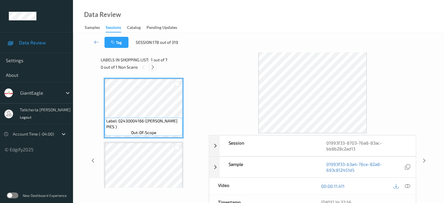
click at [150, 66] on icon at bounding box center [152, 66] width 5 height 5
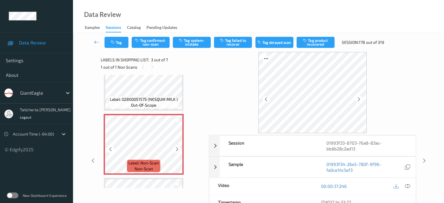
scroll to position [125, 0]
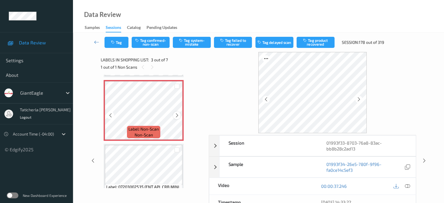
click at [178, 114] on icon at bounding box center [176, 115] width 5 height 5
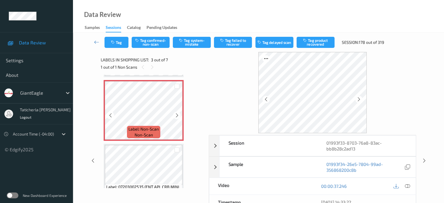
click at [178, 114] on icon at bounding box center [176, 115] width 5 height 5
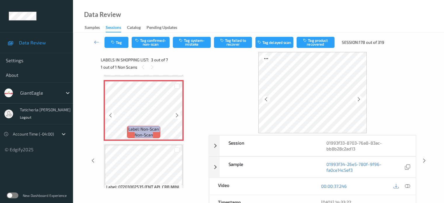
click at [178, 114] on icon at bounding box center [176, 115] width 5 height 5
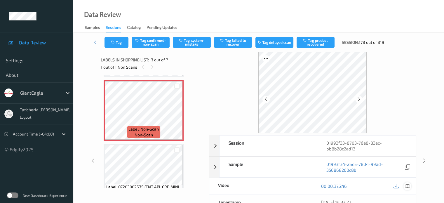
click at [406, 185] on icon at bounding box center [406, 185] width 5 height 5
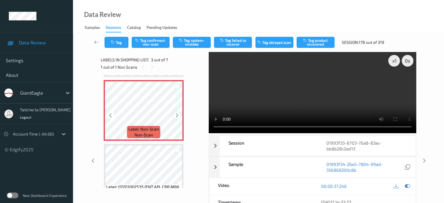
click at [178, 112] on div at bounding box center [176, 114] width 7 height 7
click at [177, 112] on div at bounding box center [176, 114] width 7 height 7
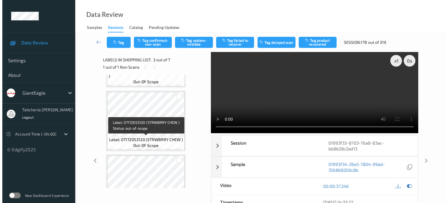
scroll to position [183, 0]
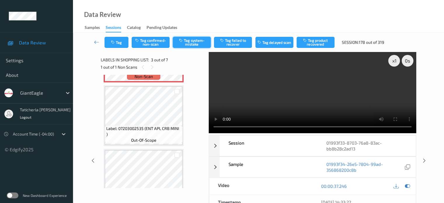
click at [192, 42] on button "Tag system-mistake" at bounding box center [192, 42] width 38 height 11
click at [122, 42] on button "Tag" at bounding box center [116, 42] width 24 height 11
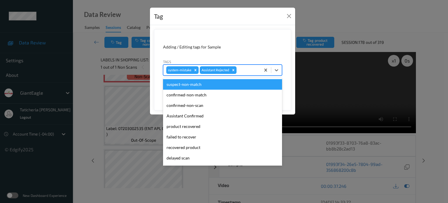
click at [252, 70] on div at bounding box center [248, 69] width 20 height 7
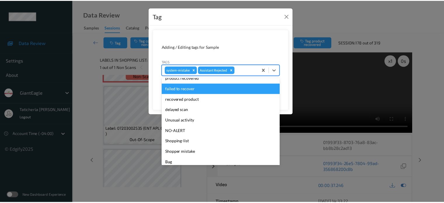
scroll to position [58, 0]
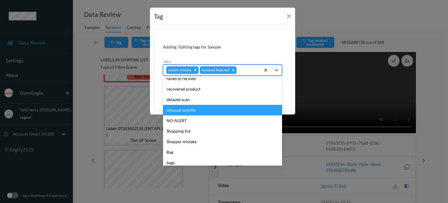
drag, startPoint x: 198, startPoint y: 110, endPoint x: 236, endPoint y: 99, distance: 39.3
click at [199, 109] on div "Unusual activity" at bounding box center [222, 110] width 119 height 10
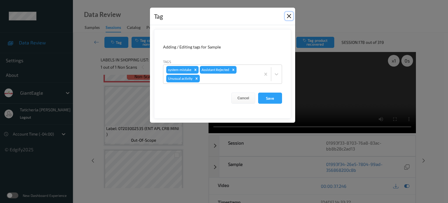
click at [289, 13] on button "Close" at bounding box center [289, 16] width 8 height 8
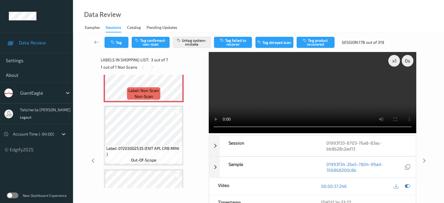
scroll to position [154, 0]
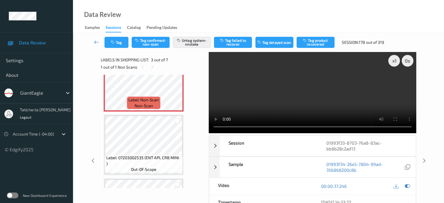
click at [94, 41] on icon at bounding box center [96, 42] width 5 height 6
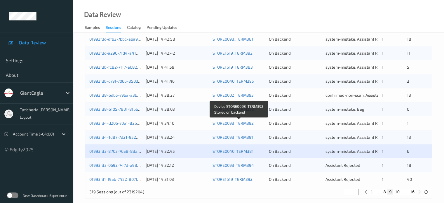
scroll to position [282, 0]
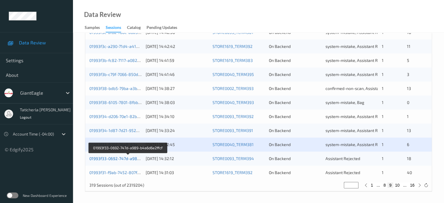
click at [118, 158] on link "01993f33-0692-747d-a989-b4a6d6e2ffcf" at bounding box center [127, 158] width 77 height 5
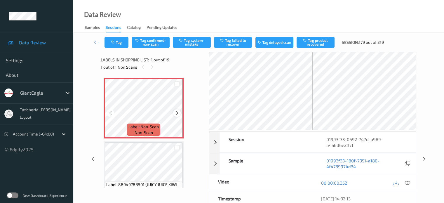
click at [179, 112] on icon at bounding box center [176, 112] width 5 height 5
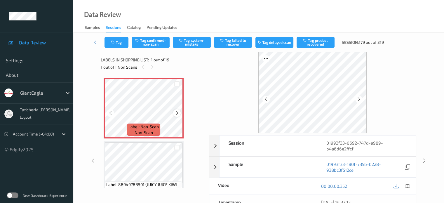
click at [177, 113] on icon at bounding box center [176, 112] width 5 height 5
click at [406, 184] on icon at bounding box center [406, 185] width 5 height 5
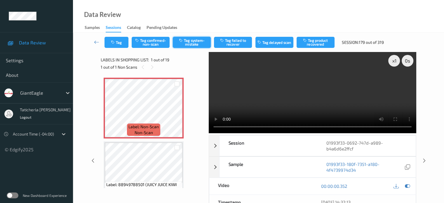
click at [197, 41] on button "Tag system-mistake" at bounding box center [192, 42] width 38 height 11
click at [96, 41] on icon at bounding box center [96, 42] width 5 height 6
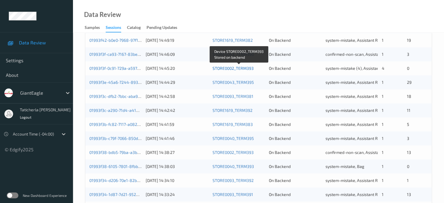
scroll to position [282, 0]
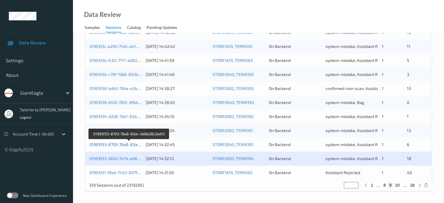
click at [123, 144] on link "01993f33-8703-76a8-83ac-bb8b28c2ad13" at bounding box center [129, 144] width 80 height 5
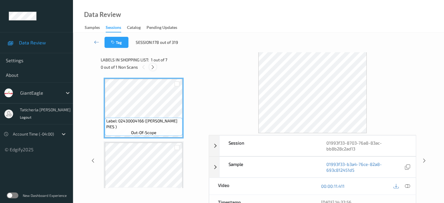
click at [154, 65] on icon at bounding box center [152, 66] width 5 height 5
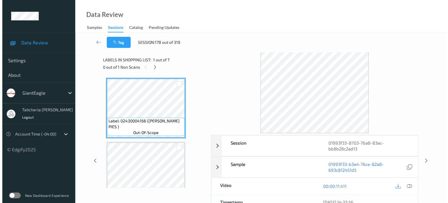
scroll to position [66, 0]
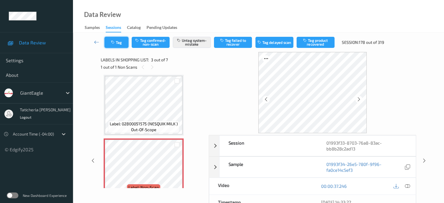
click at [118, 41] on button "Tag" at bounding box center [116, 42] width 24 height 11
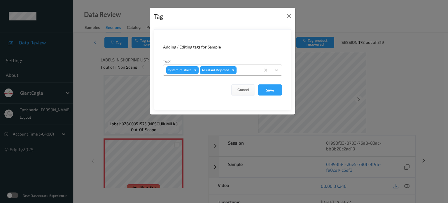
click at [244, 69] on div at bounding box center [248, 69] width 20 height 7
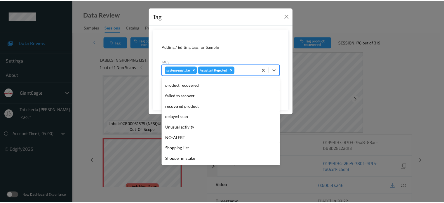
scroll to position [62, 0]
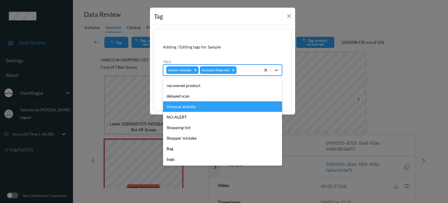
drag, startPoint x: 234, startPoint y: 107, endPoint x: 238, endPoint y: 107, distance: 4.1
click at [234, 107] on div "Unusual activity" at bounding box center [222, 106] width 119 height 10
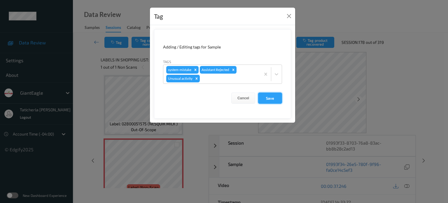
click at [269, 98] on button "Save" at bounding box center [270, 97] width 24 height 11
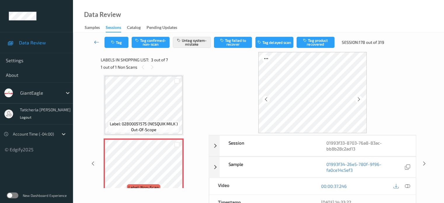
click at [94, 39] on icon at bounding box center [96, 42] width 5 height 6
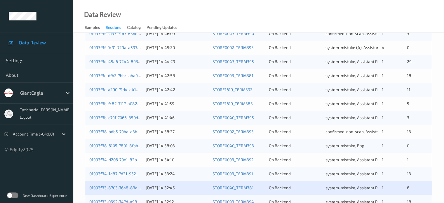
scroll to position [282, 0]
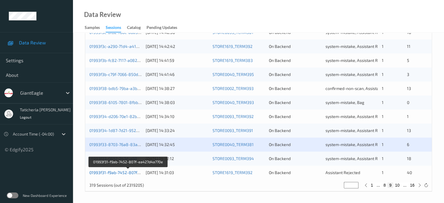
click at [118, 174] on link "01993f31-f9ab-7452-807f-ea427d4a770e" at bounding box center [127, 172] width 77 height 5
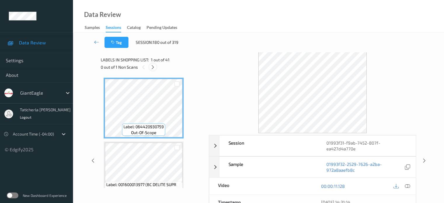
click at [153, 67] on icon at bounding box center [152, 66] width 5 height 5
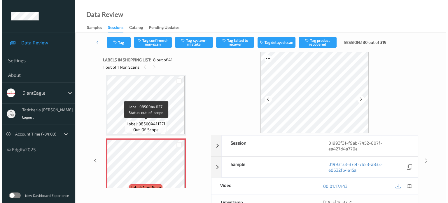
scroll to position [443, 0]
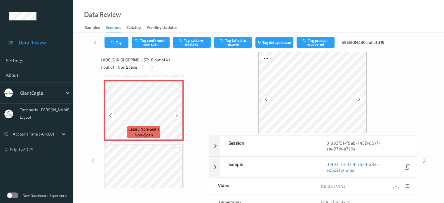
click at [176, 114] on icon at bounding box center [176, 115] width 5 height 5
click at [177, 117] on icon at bounding box center [176, 115] width 5 height 5
click at [407, 185] on icon at bounding box center [406, 185] width 5 height 5
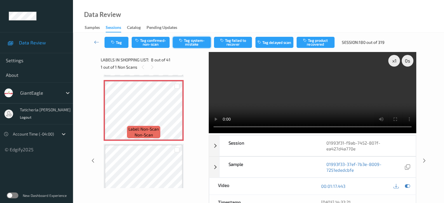
click at [198, 41] on button "Tag system-mistake" at bounding box center [192, 42] width 38 height 11
click at [111, 38] on button "Tag" at bounding box center [116, 42] width 24 height 11
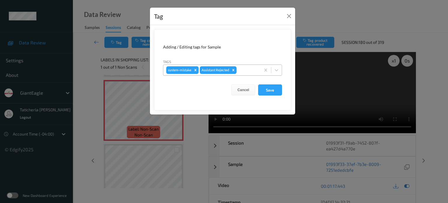
click at [243, 67] on div at bounding box center [248, 69] width 20 height 7
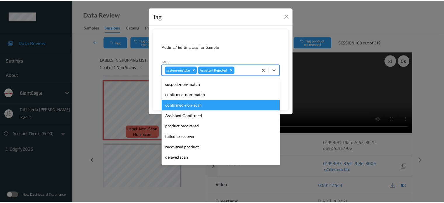
scroll to position [62, 0]
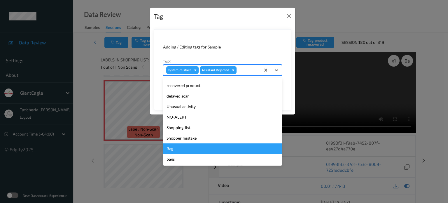
click at [197, 152] on div "Bag" at bounding box center [222, 148] width 119 height 10
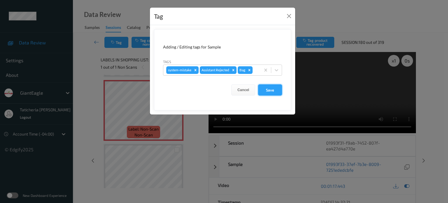
click at [273, 86] on button "Save" at bounding box center [270, 89] width 24 height 11
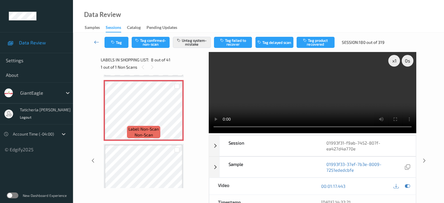
click at [97, 41] on icon at bounding box center [96, 42] width 5 height 6
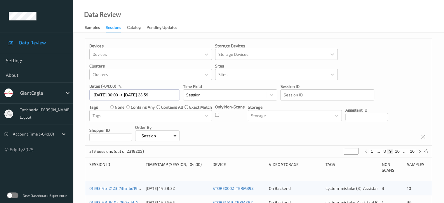
click at [370, 150] on button "1" at bounding box center [372, 150] width 6 height 5
type input "*"
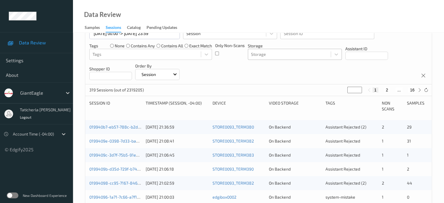
scroll to position [87, 0]
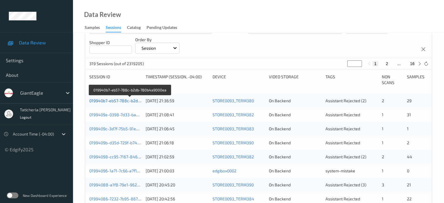
click at [121, 100] on link "019940b7-eb57-788c-b2db-780b4a9000ea" at bounding box center [129, 100] width 80 height 5
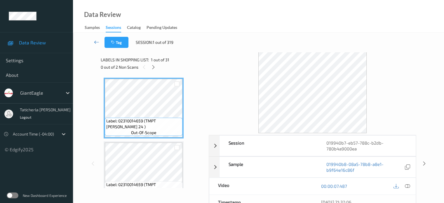
click at [95, 39] on icon at bounding box center [96, 42] width 5 height 6
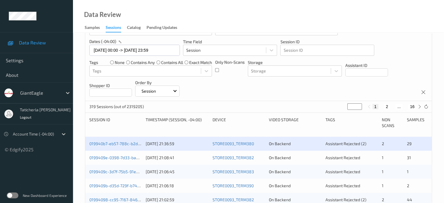
scroll to position [58, 0]
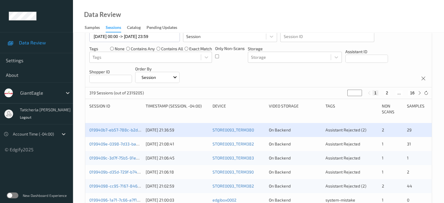
click at [376, 92] on button "1" at bounding box center [375, 92] width 6 height 5
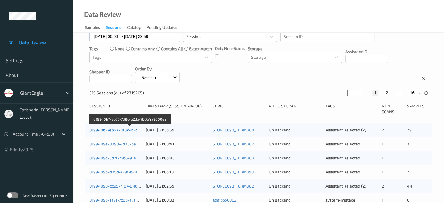
click at [129, 131] on link "019940b7-eb57-788c-b2db-780b4a9000ea" at bounding box center [129, 129] width 80 height 5
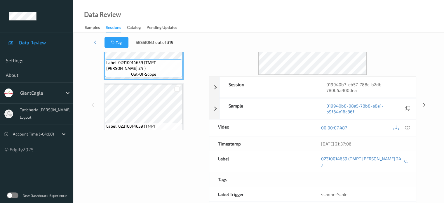
click at [94, 40] on icon at bounding box center [96, 42] width 5 height 6
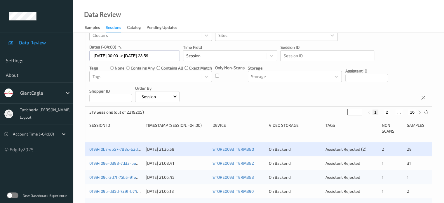
scroll to position [29, 0]
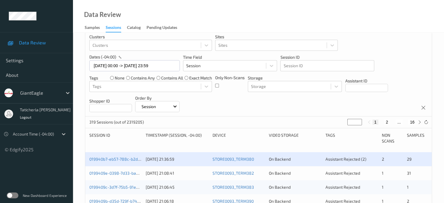
type input "*"
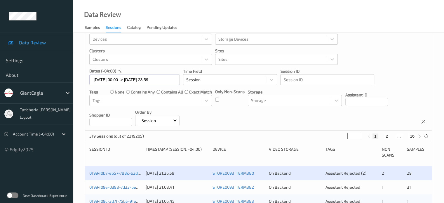
scroll to position [2, 0]
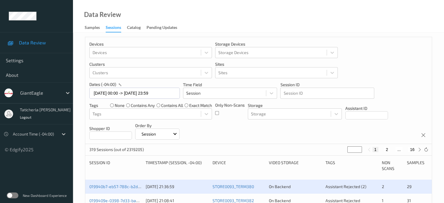
click at [356, 146] on input "*" at bounding box center [354, 149] width 15 height 6
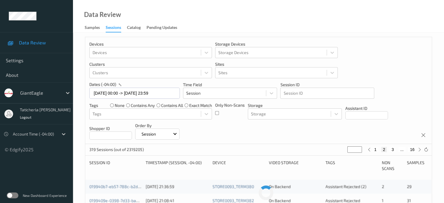
scroll to position [0, 0]
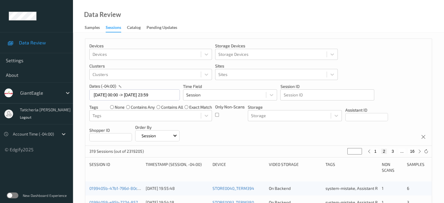
click at [376, 150] on button "1" at bounding box center [375, 150] width 6 height 5
type input "*"
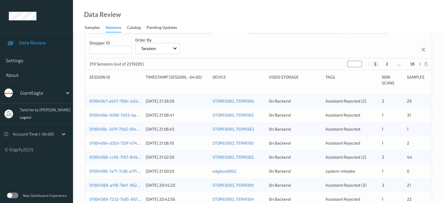
scroll to position [87, 0]
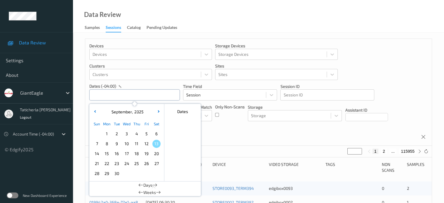
click at [121, 96] on input "text" at bounding box center [134, 94] width 90 height 11
click at [147, 143] on span "12" at bounding box center [146, 143] width 8 height 8
type input "[DATE] 00:00 -> [DATE] 23:59"
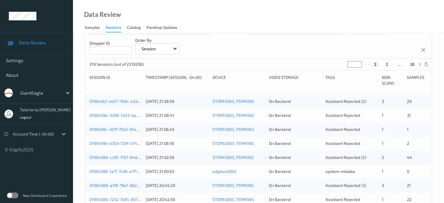
scroll to position [87, 0]
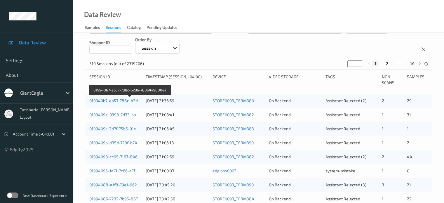
click at [115, 101] on link "019940b7-eb57-788c-b2db-780b4a9000ea" at bounding box center [129, 100] width 80 height 5
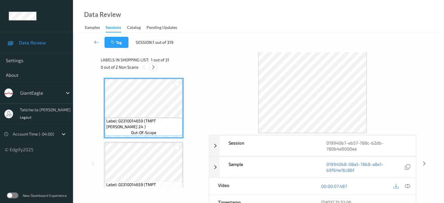
click at [152, 67] on icon at bounding box center [153, 66] width 5 height 5
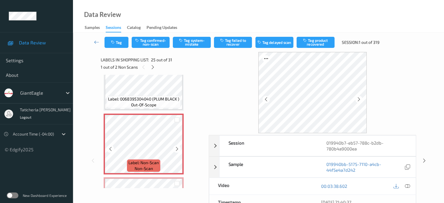
scroll to position [1524, 0]
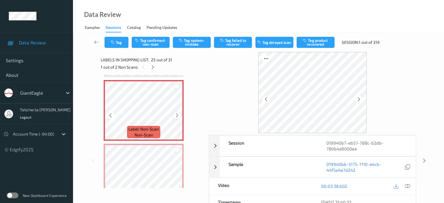
click at [178, 115] on icon at bounding box center [176, 115] width 5 height 5
click at [178, 113] on icon at bounding box center [176, 115] width 5 height 5
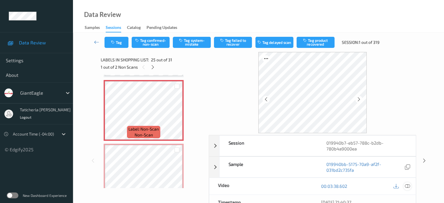
click at [406, 185] on icon at bounding box center [406, 185] width 5 height 5
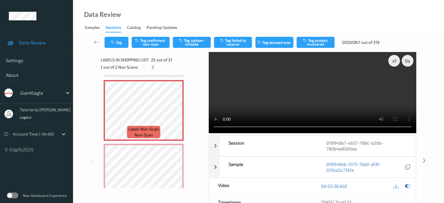
click at [395, 81] on video at bounding box center [312, 92] width 207 height 81
click at [178, 114] on icon at bounding box center [176, 115] width 5 height 5
click at [176, 117] on icon at bounding box center [176, 115] width 5 height 5
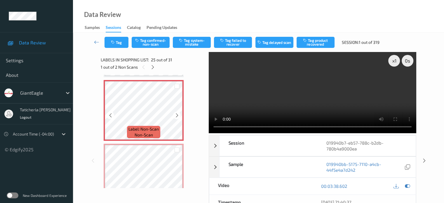
click at [176, 117] on icon at bounding box center [176, 115] width 5 height 5
click at [178, 115] on icon at bounding box center [176, 115] width 5 height 5
click at [175, 115] on icon at bounding box center [176, 115] width 5 height 5
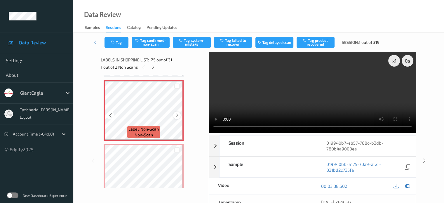
click at [175, 114] on icon at bounding box center [176, 115] width 5 height 5
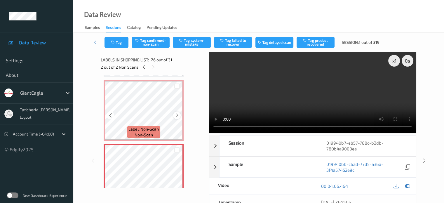
scroll to position [1494, 0]
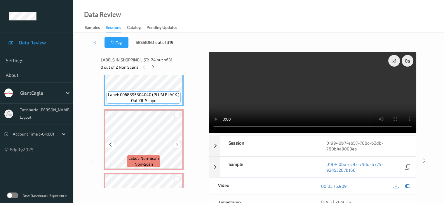
click at [176, 146] on icon at bounding box center [176, 144] width 5 height 5
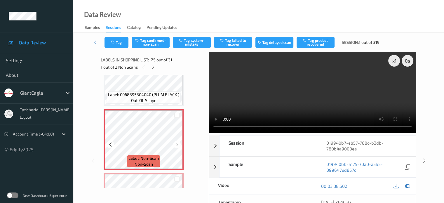
click at [176, 146] on icon at bounding box center [176, 144] width 5 height 5
click at [301, 78] on video at bounding box center [312, 92] width 207 height 81
drag, startPoint x: 199, startPoint y: 44, endPoint x: 161, endPoint y: 41, distance: 38.3
click at [161, 41] on div "Tag Tag confirmed-non-scan Tag system-mistake Tag failed to recover Tag delayed…" at bounding box center [243, 42] width 279 height 11
click at [161, 41] on button "Tag confirmed-non-scan" at bounding box center [151, 42] width 38 height 11
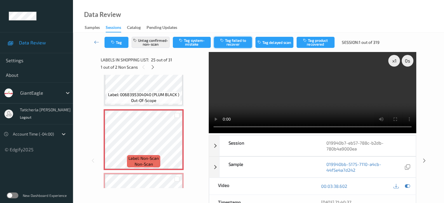
click at [239, 41] on button "Tag failed to recover" at bounding box center [233, 42] width 38 height 11
click at [152, 69] on icon at bounding box center [152, 66] width 5 height 5
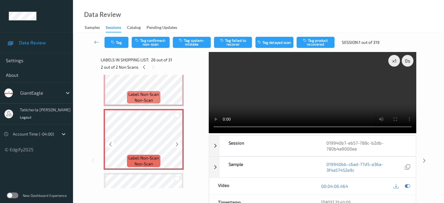
scroll to position [1587, 0]
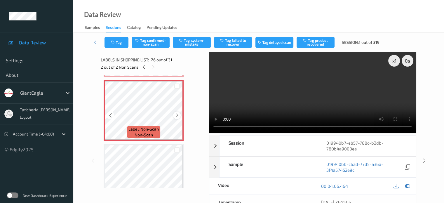
click at [175, 116] on icon at bounding box center [176, 115] width 5 height 5
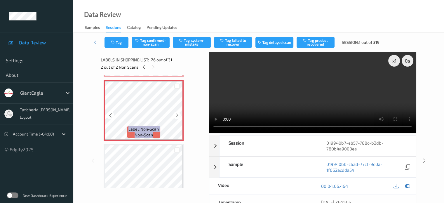
click at [175, 116] on icon at bounding box center [176, 115] width 5 height 5
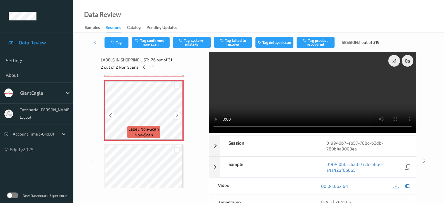
click at [175, 115] on icon at bounding box center [176, 115] width 5 height 5
click at [175, 113] on icon at bounding box center [176, 115] width 5 height 5
click at [175, 116] on icon at bounding box center [176, 115] width 5 height 5
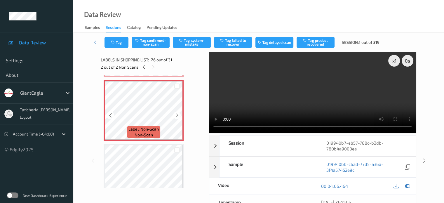
click at [175, 116] on icon at bounding box center [176, 115] width 5 height 5
click at [97, 42] on icon at bounding box center [96, 42] width 5 height 6
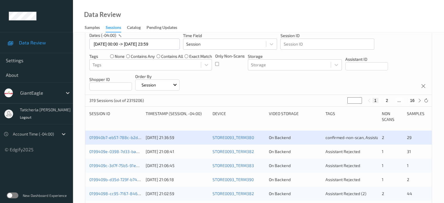
scroll to position [87, 0]
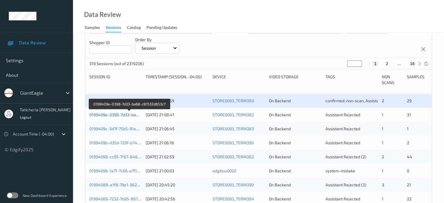
click at [128, 115] on link "0199409e-0398-7d33-ba68-c81532d853c7" at bounding box center [129, 114] width 80 height 5
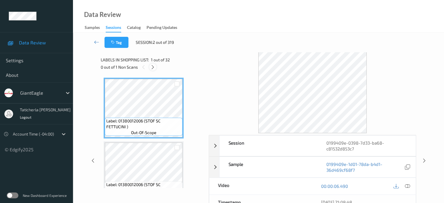
click at [152, 67] on icon at bounding box center [152, 66] width 5 height 5
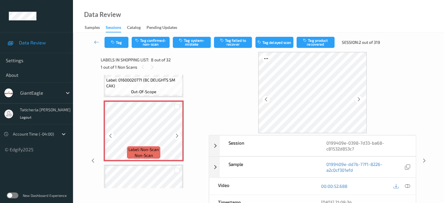
scroll to position [384, 0]
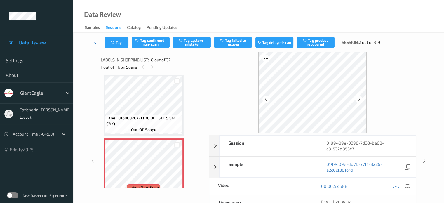
click at [96, 40] on icon at bounding box center [96, 42] width 5 height 6
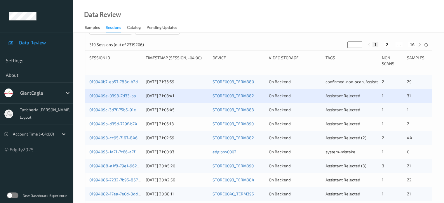
scroll to position [117, 0]
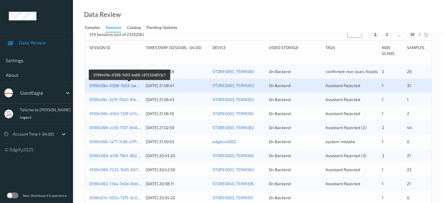
click at [114, 83] on link "0199409e-0398-7d33-ba68-c81532d853c7" at bounding box center [129, 85] width 80 height 5
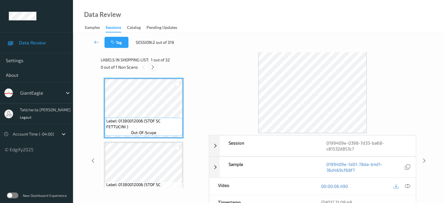
click at [154, 65] on icon at bounding box center [152, 66] width 5 height 5
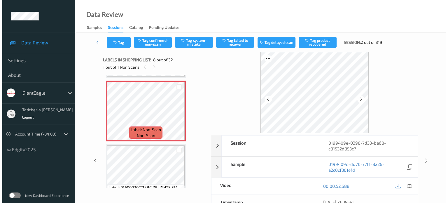
scroll to position [443, 0]
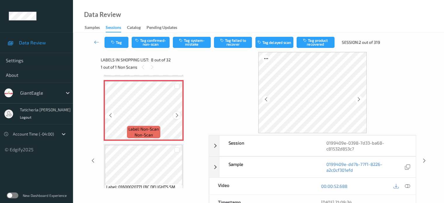
click at [177, 113] on icon at bounding box center [176, 115] width 5 height 5
click at [177, 114] on icon at bounding box center [176, 115] width 5 height 5
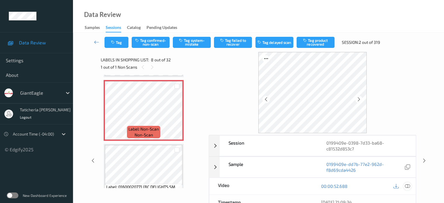
click at [406, 185] on icon at bounding box center [406, 185] width 5 height 5
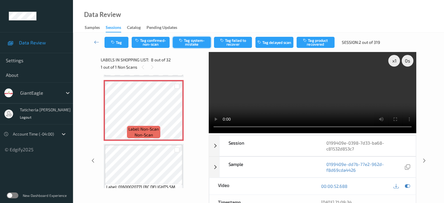
click at [204, 42] on button "Tag system-mistake" at bounding box center [192, 42] width 38 height 11
click at [120, 44] on button "Tag" at bounding box center [116, 42] width 24 height 11
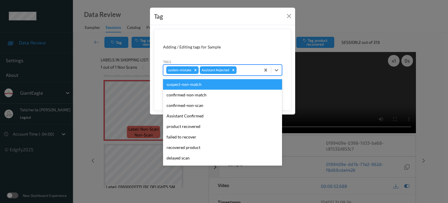
click at [247, 71] on div at bounding box center [248, 69] width 20 height 7
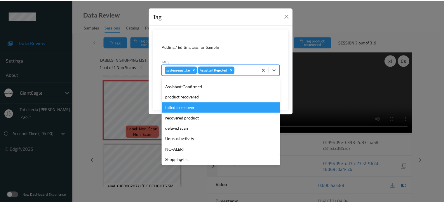
scroll to position [58, 0]
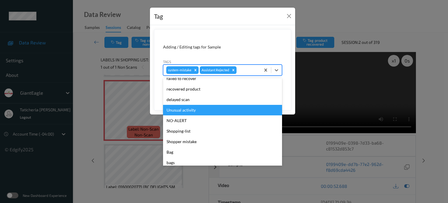
drag, startPoint x: 197, startPoint y: 109, endPoint x: 222, endPoint y: 103, distance: 26.0
click at [197, 109] on div "Unusual activity" at bounding box center [222, 110] width 119 height 10
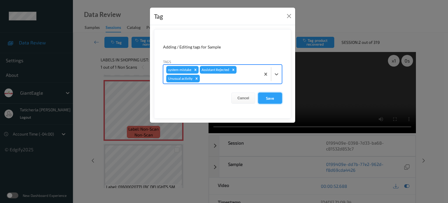
click at [267, 94] on button "Save" at bounding box center [270, 97] width 24 height 11
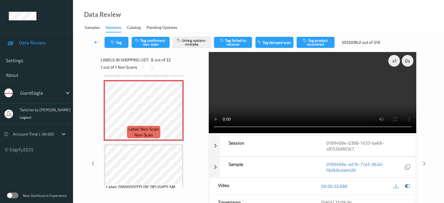
click at [97, 41] on icon at bounding box center [96, 42] width 5 height 6
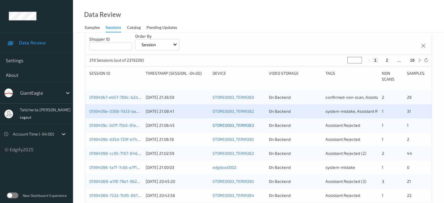
scroll to position [117, 0]
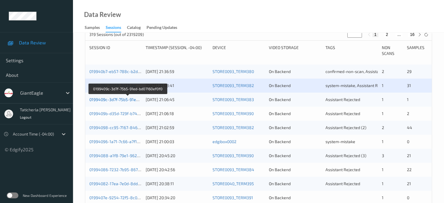
click at [123, 99] on link "0199409c-3d7f-75b5-91ed-bd07160ef0f0" at bounding box center [127, 99] width 76 height 5
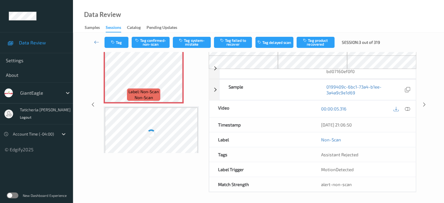
scroll to position [48, 0]
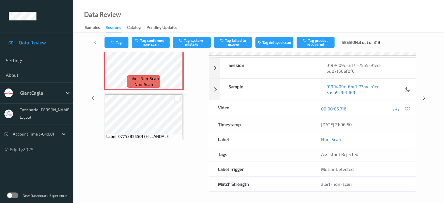
click at [96, 41] on icon at bounding box center [96, 42] width 5 height 6
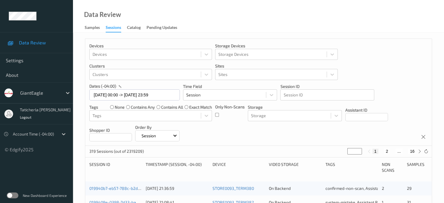
scroll to position [117, 0]
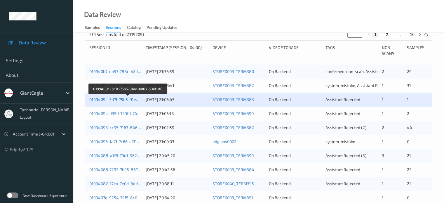
click at [111, 98] on link "0199409c-3d7f-75b5-91ed-bd07160ef0f0" at bounding box center [127, 99] width 76 height 5
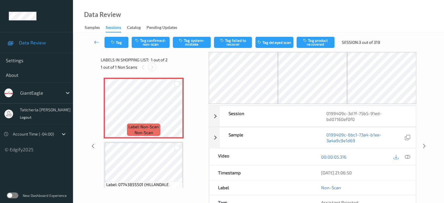
click at [152, 68] on icon at bounding box center [152, 66] width 5 height 5
click at [178, 113] on icon at bounding box center [176, 112] width 5 height 5
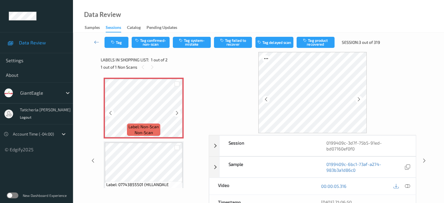
click at [178, 113] on icon at bounding box center [176, 112] width 5 height 5
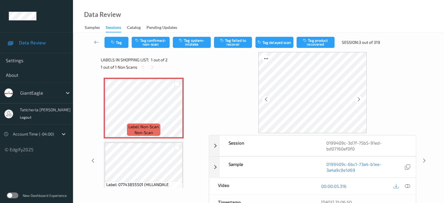
click at [406, 185] on icon at bounding box center [406, 185] width 5 height 5
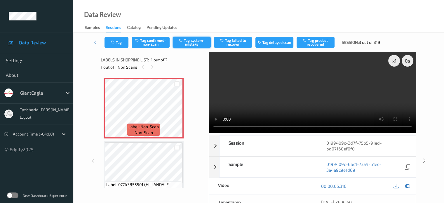
click at [189, 40] on button "Tag system-mistake" at bounding box center [192, 42] width 38 height 11
click at [97, 43] on icon at bounding box center [96, 42] width 5 height 6
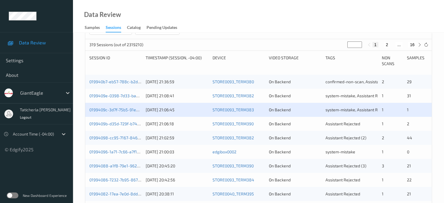
scroll to position [117, 0]
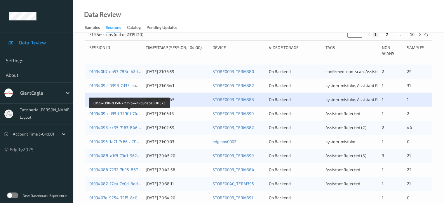
click at [113, 113] on link "0199409b-d35d-729f-b74a-69debe500573" at bounding box center [129, 113] width 80 height 5
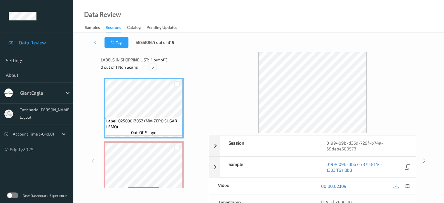
click at [154, 68] on icon at bounding box center [152, 66] width 5 height 5
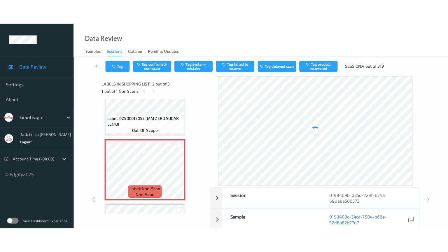
scroll to position [61, 0]
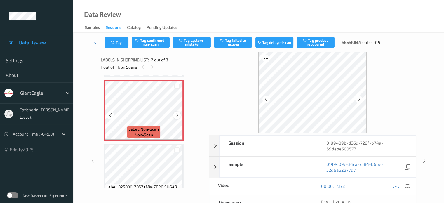
click at [177, 115] on icon at bounding box center [176, 115] width 5 height 5
click at [177, 114] on icon at bounding box center [176, 115] width 5 height 5
click at [406, 185] on icon at bounding box center [406, 185] width 5 height 5
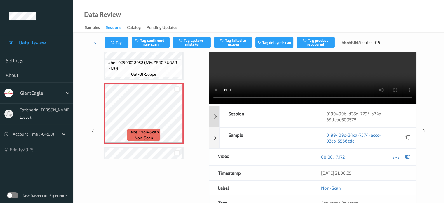
scroll to position [0, 0]
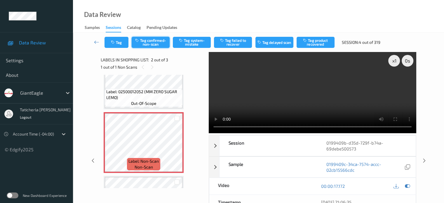
click at [156, 41] on button "Tag confirmed-non-scan" at bounding box center [151, 42] width 38 height 11
click at [245, 41] on button "Tag failed to recover" at bounding box center [233, 42] width 38 height 11
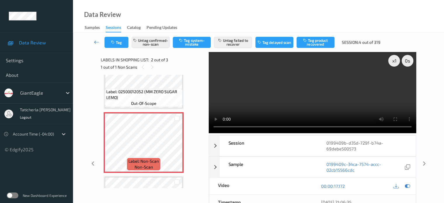
click at [98, 42] on icon at bounding box center [96, 42] width 5 height 6
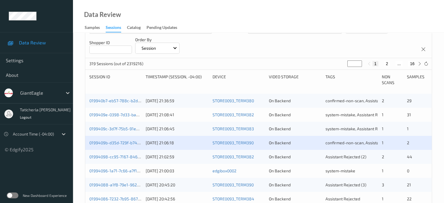
scroll to position [146, 0]
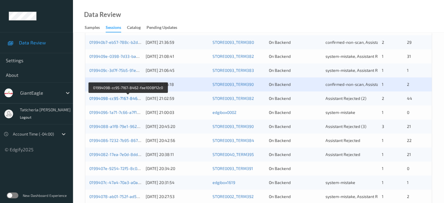
click at [122, 98] on link "01994098-cc95-7167-8462-fae1008f12c0" at bounding box center [127, 98] width 77 height 5
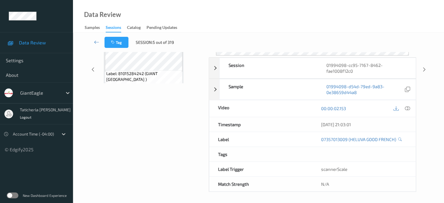
scroll to position [77, 0]
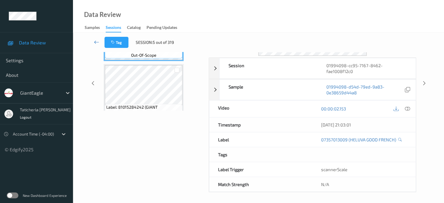
click at [96, 41] on icon at bounding box center [96, 42] width 5 height 6
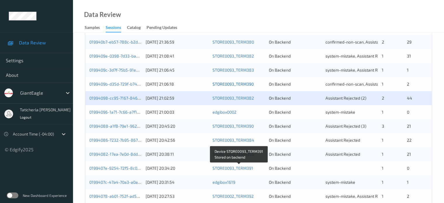
scroll to position [136, 0]
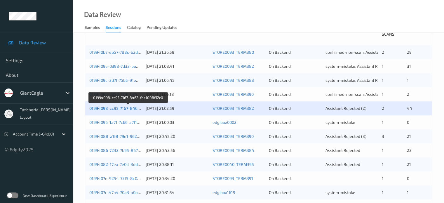
click at [120, 107] on link "01994098-cc95-7167-8462-fae1008f12c0" at bounding box center [127, 108] width 77 height 5
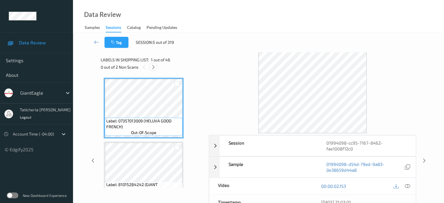
click at [154, 66] on icon at bounding box center [153, 66] width 5 height 5
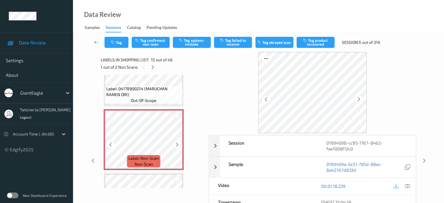
scroll to position [888, 0]
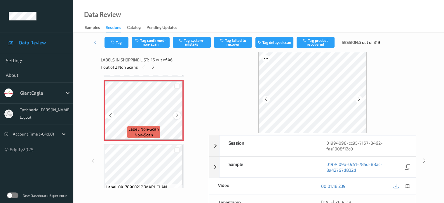
click at [175, 114] on icon at bounding box center [176, 115] width 5 height 5
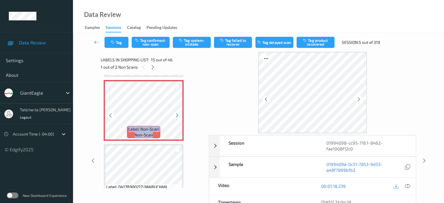
click at [175, 114] on icon at bounding box center [176, 115] width 5 height 5
click at [178, 116] on icon at bounding box center [176, 115] width 5 height 5
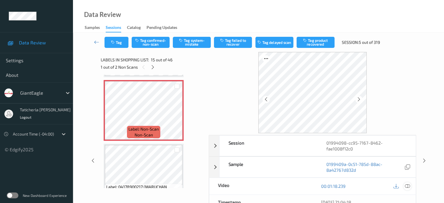
click at [406, 185] on icon at bounding box center [406, 185] width 5 height 5
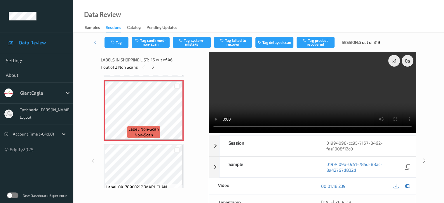
click at [393, 83] on video at bounding box center [312, 92] width 207 height 81
click at [178, 116] on icon at bounding box center [176, 115] width 5 height 5
click at [176, 115] on icon at bounding box center [176, 115] width 5 height 5
click at [159, 42] on button "Tag confirmed-non-scan" at bounding box center [151, 42] width 38 height 11
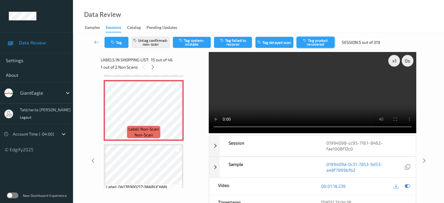
click at [316, 42] on button "Tag product recovered" at bounding box center [315, 42] width 38 height 11
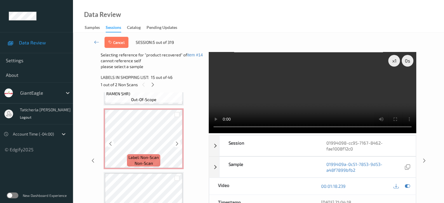
scroll to position [1034, 0]
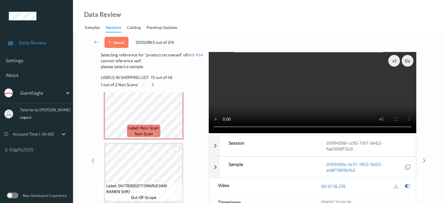
click at [178, 149] on div at bounding box center [177, 149] width 6 height 6
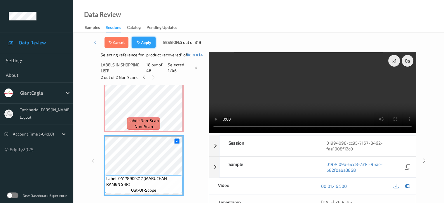
click at [150, 43] on button "Apply" at bounding box center [144, 42] width 24 height 11
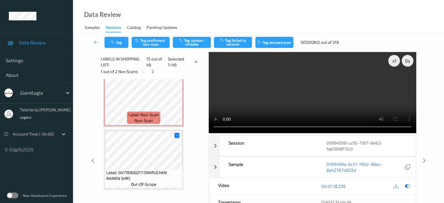
scroll to position [829, 0]
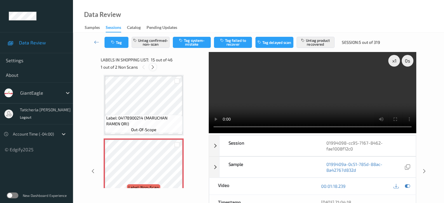
click at [152, 65] on icon at bounding box center [152, 66] width 5 height 5
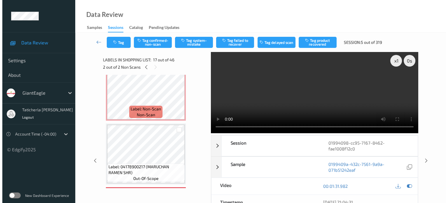
scroll to position [898, 0]
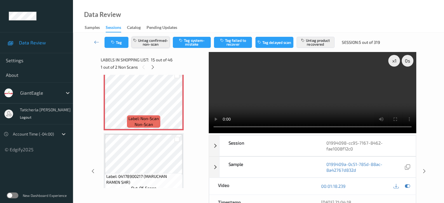
click at [155, 42] on button "Untag confirmed-non-scan" at bounding box center [151, 42] width 38 height 11
click at [313, 44] on button "Untag product recovered" at bounding box center [315, 42] width 38 height 11
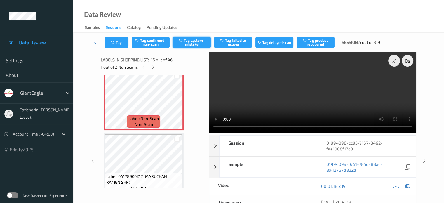
click at [191, 39] on button "Tag system-mistake" at bounding box center [192, 42] width 38 height 11
click at [121, 44] on button "Tag" at bounding box center [116, 42] width 24 height 11
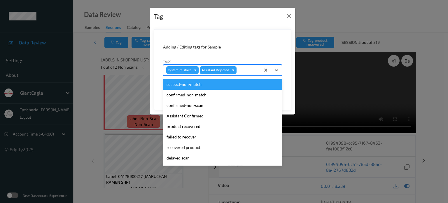
click at [247, 71] on div at bounding box center [248, 69] width 20 height 7
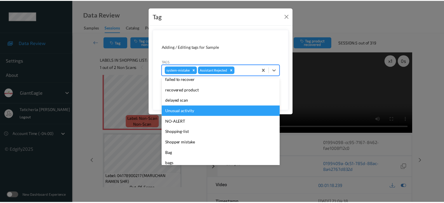
scroll to position [58, 0]
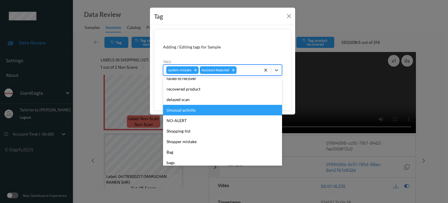
click at [192, 110] on div "Unusual activity" at bounding box center [222, 110] width 119 height 10
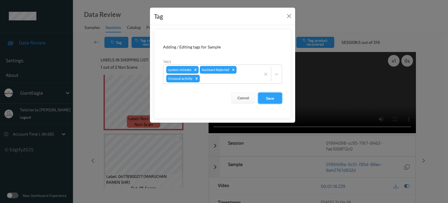
click at [271, 95] on button "Save" at bounding box center [270, 97] width 24 height 11
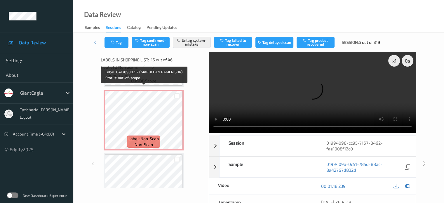
scroll to position [1015, 0]
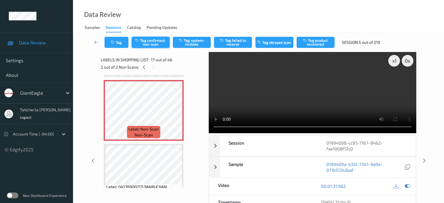
click at [143, 44] on button "Tag confirmed-non-scan" at bounding box center [151, 42] width 38 height 11
click at [324, 44] on button "Tag product recovered" at bounding box center [315, 42] width 38 height 11
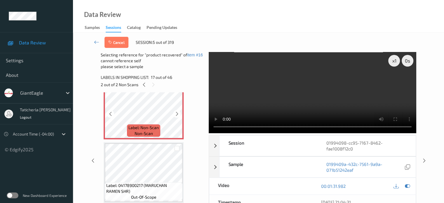
scroll to position [1044, 0]
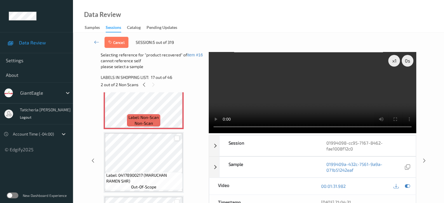
click at [175, 138] on div at bounding box center [177, 138] width 6 height 6
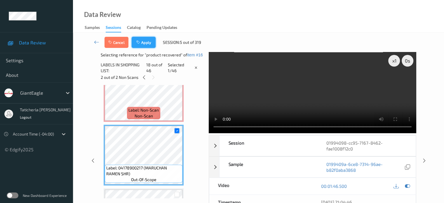
click at [142, 45] on button "Apply" at bounding box center [144, 42] width 24 height 11
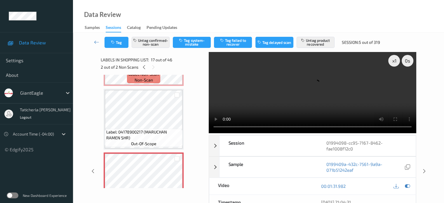
scroll to position [957, 0]
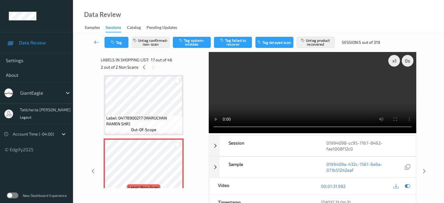
click at [99, 41] on icon at bounding box center [96, 42] width 5 height 6
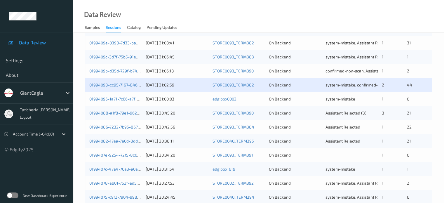
scroll to position [146, 0]
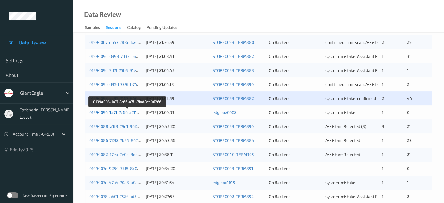
click at [120, 112] on link "01994096-1a71-7c66-a7f1-7baf8ca06266" at bounding box center [127, 112] width 76 height 5
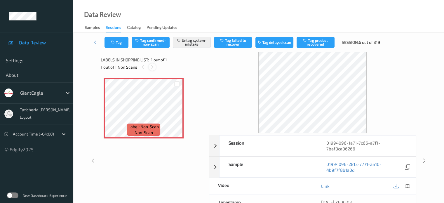
click at [151, 65] on icon at bounding box center [152, 66] width 5 height 5
click at [406, 184] on icon at bounding box center [406, 185] width 5 height 5
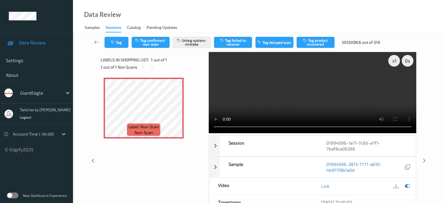
click at [97, 41] on icon at bounding box center [96, 42] width 5 height 6
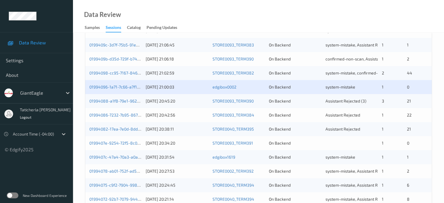
scroll to position [175, 0]
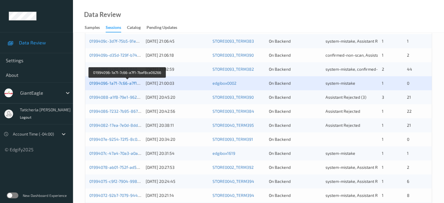
click at [125, 85] on link "01994096-1a71-7c66-a7f1-7baf8ca06266" at bounding box center [127, 82] width 76 height 5
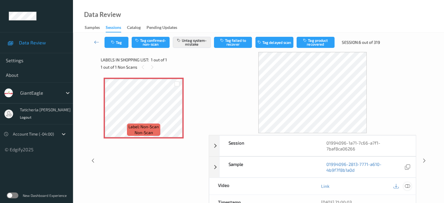
click at [406, 185] on icon at bounding box center [406, 185] width 5 height 5
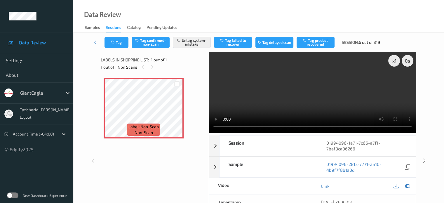
click at [94, 41] on icon at bounding box center [96, 42] width 5 height 6
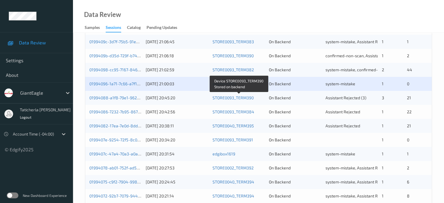
scroll to position [175, 0]
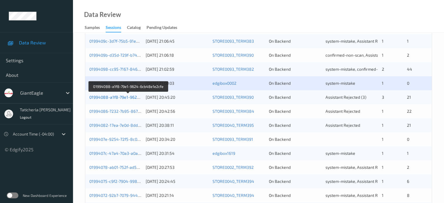
click at [114, 97] on link "01994088-a1f8-79e1-9624-6cb48e1e2cfe" at bounding box center [128, 96] width 78 height 5
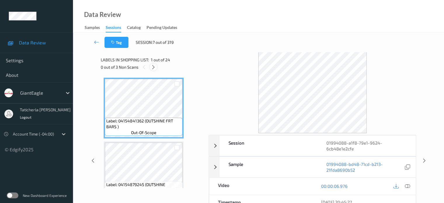
click at [155, 67] on icon at bounding box center [153, 66] width 5 height 5
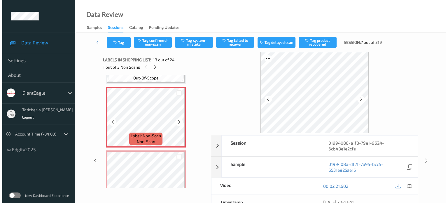
scroll to position [761, 0]
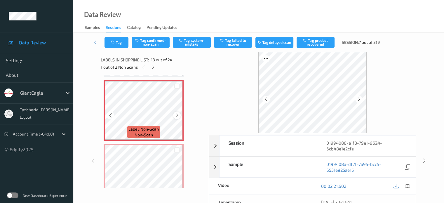
click at [176, 115] on icon at bounding box center [176, 115] width 5 height 5
click at [406, 186] on icon at bounding box center [406, 185] width 5 height 5
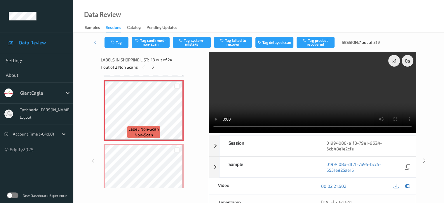
click at [395, 82] on video at bounding box center [312, 92] width 207 height 81
click at [197, 42] on button "Tag system-mistake" at bounding box center [192, 42] width 38 height 11
click at [119, 41] on button "Tag" at bounding box center [116, 42] width 24 height 11
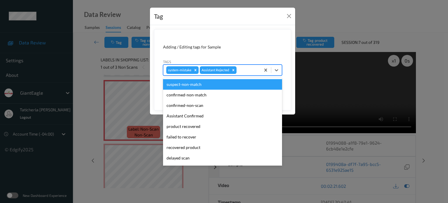
click at [246, 65] on div "system-mistake Assistant Rejected" at bounding box center [211, 70] width 97 height 10
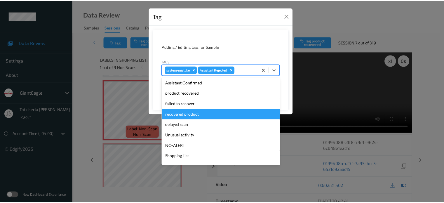
scroll to position [58, 0]
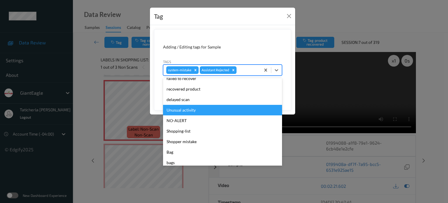
click at [213, 112] on div "Unusual activity" at bounding box center [222, 110] width 119 height 10
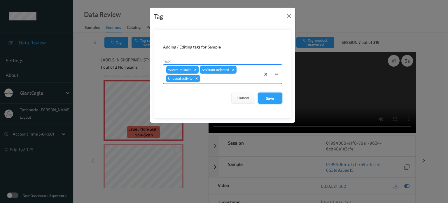
click at [273, 97] on button "Save" at bounding box center [270, 97] width 24 height 11
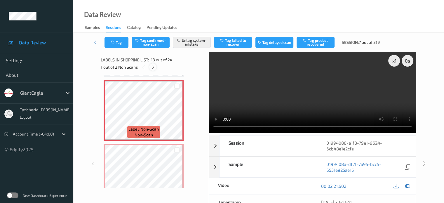
click at [151, 65] on icon at bounding box center [152, 66] width 5 height 5
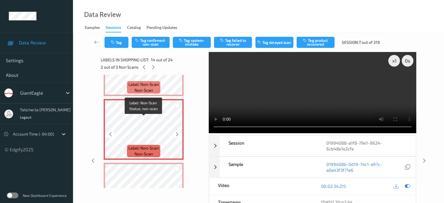
scroll to position [795, 0]
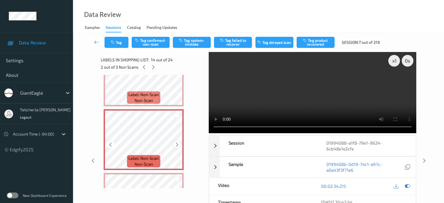
click at [178, 145] on icon at bounding box center [176, 144] width 5 height 5
click at [177, 145] on icon at bounding box center [176, 144] width 5 height 5
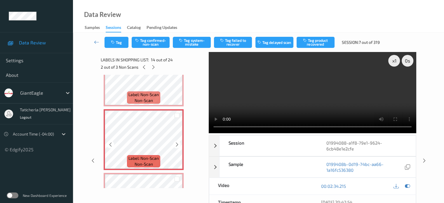
click at [177, 145] on icon at bounding box center [176, 144] width 5 height 5
click at [177, 144] on icon at bounding box center [176, 144] width 5 height 5
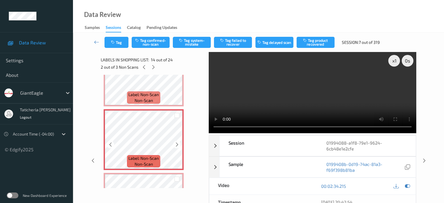
click at [177, 144] on icon at bounding box center [176, 144] width 5 height 5
click at [148, 39] on button "Tag confirmed-non-scan" at bounding box center [151, 42] width 38 height 11
click at [239, 43] on button "Tag failed to recover" at bounding box center [233, 42] width 38 height 11
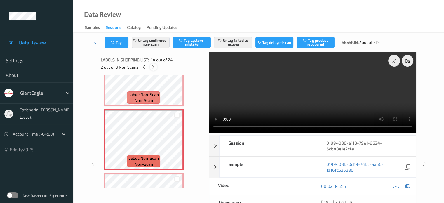
click at [153, 65] on icon at bounding box center [153, 66] width 5 height 5
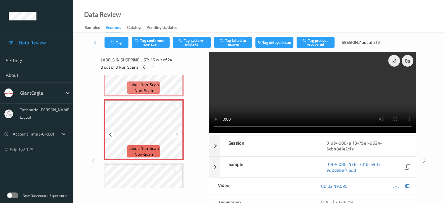
scroll to position [859, 0]
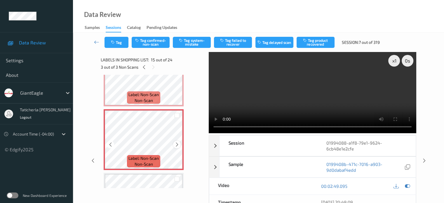
click at [176, 144] on icon at bounding box center [176, 144] width 5 height 5
click at [215, 81] on video at bounding box center [312, 92] width 207 height 81
click at [152, 37] on button "Tag confirmed-non-scan" at bounding box center [151, 42] width 38 height 11
click at [235, 44] on button "Tag failed to recover" at bounding box center [233, 42] width 38 height 11
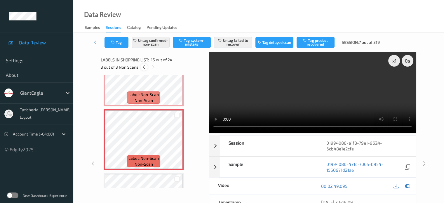
click at [143, 67] on icon at bounding box center [143, 66] width 5 height 5
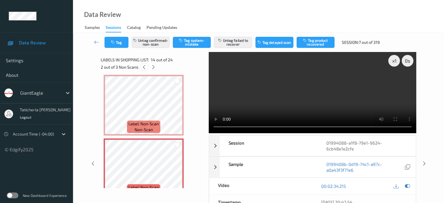
click at [143, 67] on icon at bounding box center [143, 66] width 5 height 5
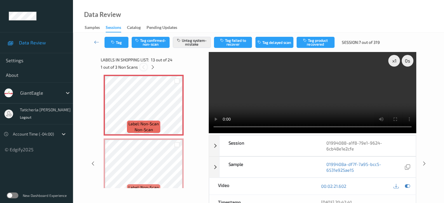
scroll to position [702, 0]
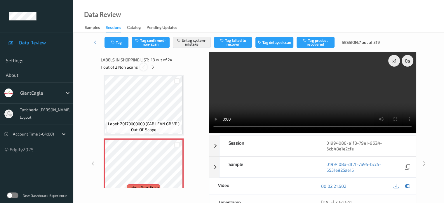
click at [143, 67] on icon at bounding box center [143, 66] width 5 height 5
click at [152, 67] on icon at bounding box center [152, 66] width 5 height 5
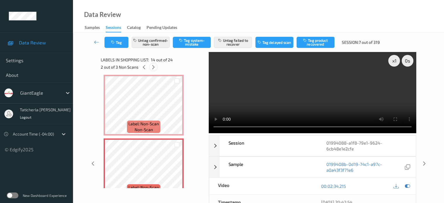
click at [152, 67] on icon at bounding box center [153, 66] width 5 height 5
click at [95, 40] on icon at bounding box center [96, 42] width 5 height 6
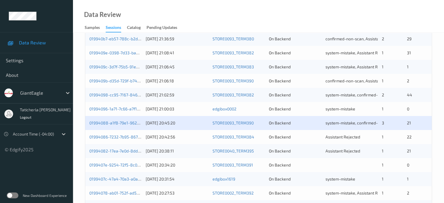
scroll to position [175, 0]
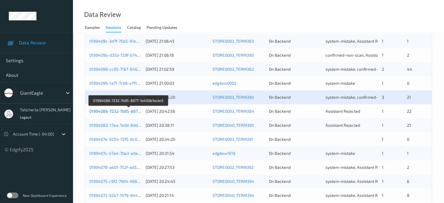
click at [125, 111] on link "01994086-7232-7b95-8677-1e406b1acbc5" at bounding box center [128, 110] width 79 height 5
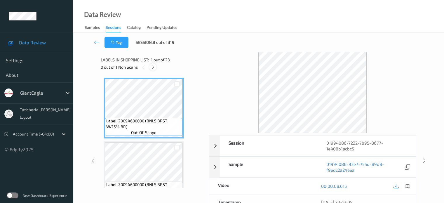
click at [154, 69] on icon at bounding box center [152, 66] width 5 height 5
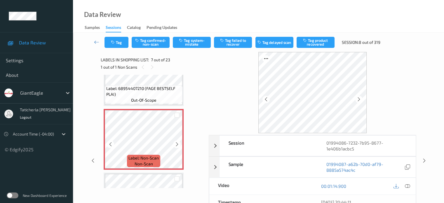
scroll to position [379, 0]
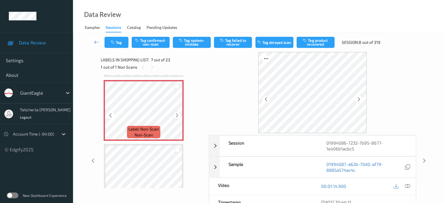
click at [174, 115] on icon at bounding box center [176, 115] width 5 height 5
click at [175, 115] on icon at bounding box center [176, 115] width 5 height 5
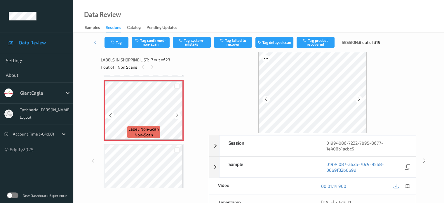
click at [175, 115] on icon at bounding box center [176, 115] width 5 height 5
click at [176, 115] on icon at bounding box center [176, 115] width 5 height 5
click at [406, 185] on icon at bounding box center [406, 185] width 5 height 5
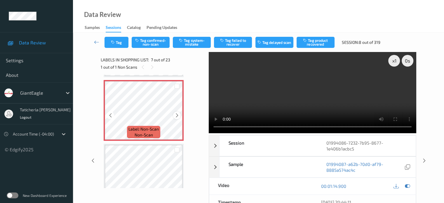
click at [178, 113] on icon at bounding box center [176, 115] width 5 height 5
click at [195, 35] on div "Tag Tag confirmed-non-scan Tag system-mistake Tag failed to recover Tag delayed…" at bounding box center [258, 42] width 347 height 19
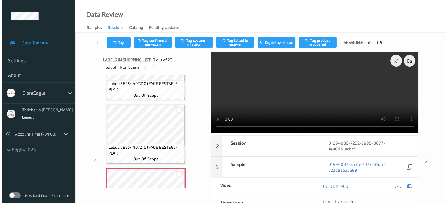
scroll to position [350, 0]
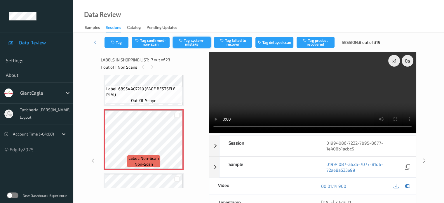
click at [197, 39] on button "Tag system-mistake" at bounding box center [192, 42] width 38 height 11
click at [121, 41] on button "Tag" at bounding box center [116, 42] width 24 height 11
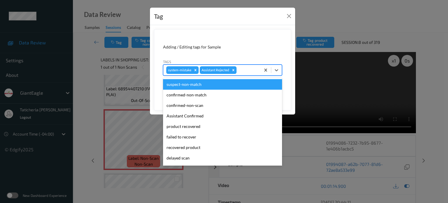
click at [246, 69] on div at bounding box center [248, 69] width 20 height 7
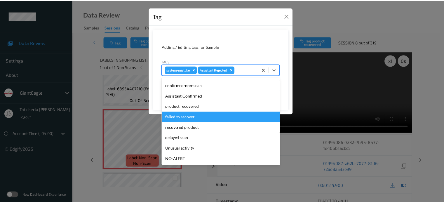
scroll to position [29, 0]
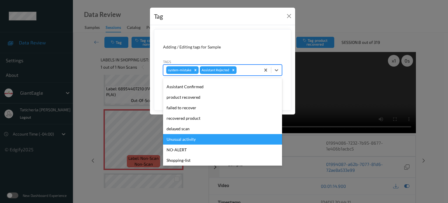
click at [188, 139] on div "Unusual activity" at bounding box center [222, 139] width 119 height 10
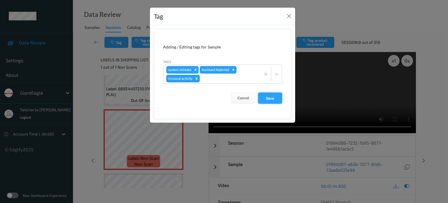
click at [264, 94] on button "Save" at bounding box center [270, 97] width 24 height 11
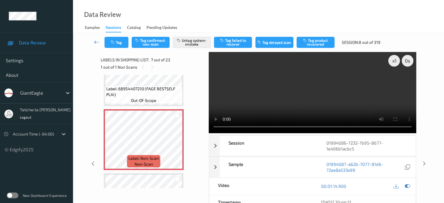
click at [96, 42] on icon at bounding box center [96, 42] width 5 height 6
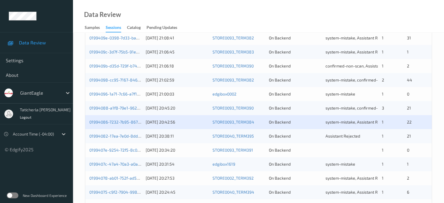
scroll to position [204, 0]
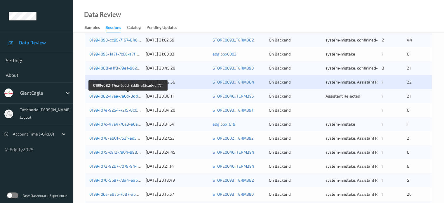
click at [125, 95] on link "01994082-17ea-7e0d-8dd5-a13cad4df77f" at bounding box center [128, 95] width 78 height 5
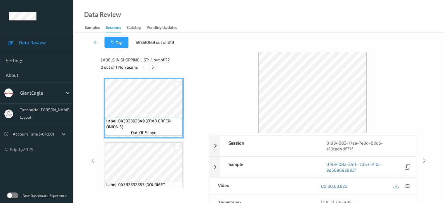
click at [153, 66] on icon at bounding box center [152, 66] width 5 height 5
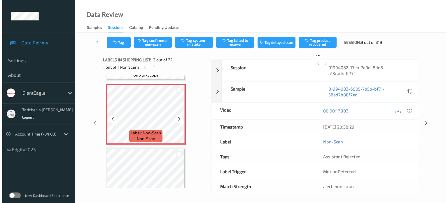
scroll to position [125, 0]
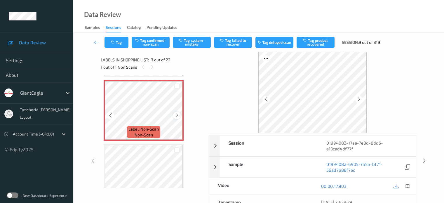
click at [176, 115] on icon at bounding box center [176, 115] width 5 height 5
click at [406, 185] on icon at bounding box center [406, 185] width 5 height 5
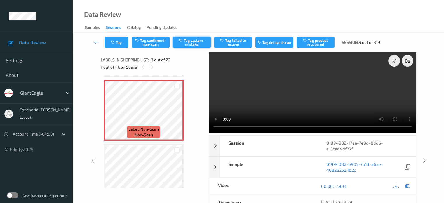
click at [191, 40] on button "Tag system-mistake" at bounding box center [192, 42] width 38 height 11
click at [118, 41] on button "Tag" at bounding box center [116, 42] width 24 height 11
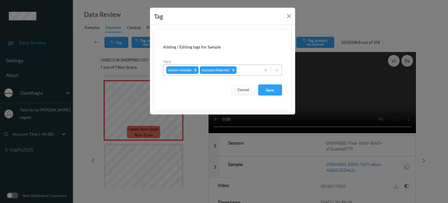
drag, startPoint x: 244, startPoint y: 71, endPoint x: 240, endPoint y: 73, distance: 4.6
click at [245, 71] on div at bounding box center [248, 69] width 20 height 7
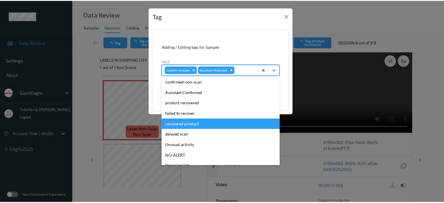
scroll to position [29, 0]
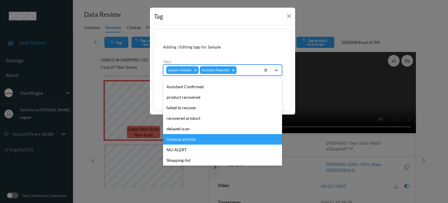
drag, startPoint x: 189, startPoint y: 139, endPoint x: 222, endPoint y: 127, distance: 35.2
click at [189, 139] on div "Unusual activity" at bounding box center [222, 139] width 119 height 10
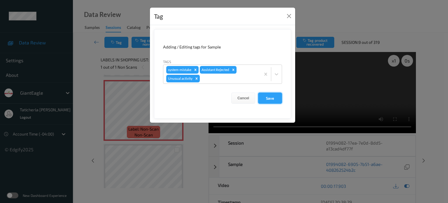
click at [269, 96] on button "Save" at bounding box center [270, 97] width 24 height 11
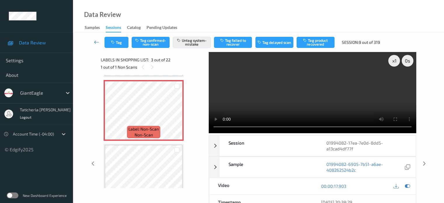
click at [96, 41] on icon at bounding box center [96, 42] width 5 height 6
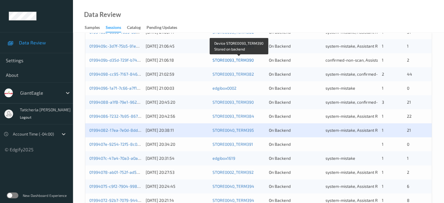
scroll to position [204, 0]
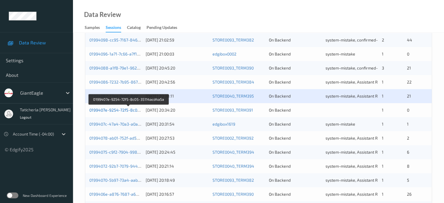
click at [118, 108] on link "0199407e-9254-72f5-8c05-35114acd4a5a" at bounding box center [128, 109] width 79 height 5
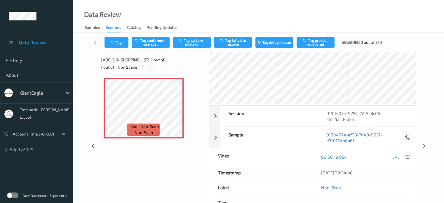
click at [154, 67] on icon at bounding box center [152, 66] width 5 height 5
click at [175, 111] on icon at bounding box center [176, 112] width 5 height 5
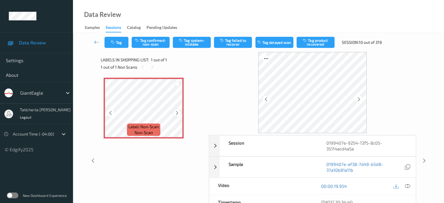
click at [175, 111] on icon at bounding box center [176, 112] width 5 height 5
click at [406, 185] on icon at bounding box center [406, 185] width 5 height 5
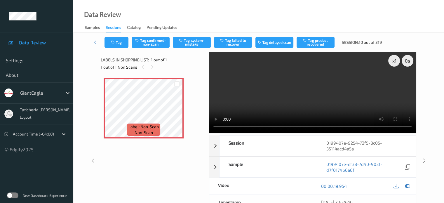
click at [393, 81] on video at bounding box center [312, 92] width 207 height 81
click at [155, 42] on button "Tag confirmed-non-scan" at bounding box center [151, 42] width 38 height 11
click at [95, 41] on icon at bounding box center [96, 42] width 5 height 6
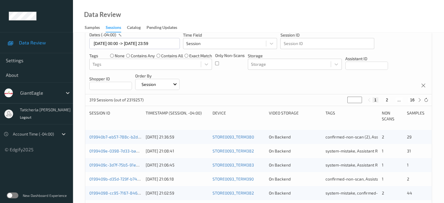
scroll to position [58, 0]
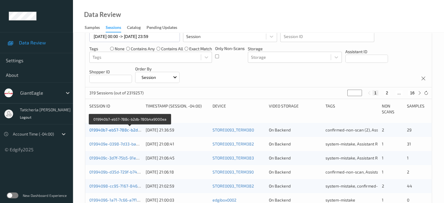
click at [124, 131] on link "019940b7-eb57-788c-b2db-780b4a9000ea" at bounding box center [129, 129] width 80 height 5
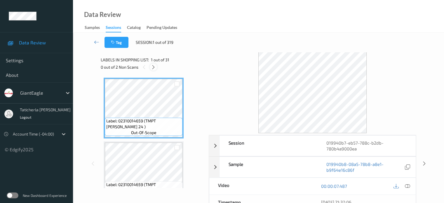
click at [153, 65] on icon at bounding box center [153, 66] width 5 height 5
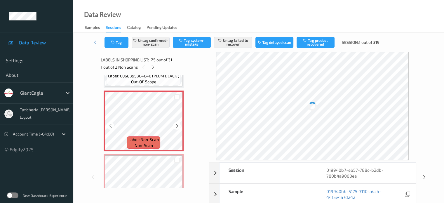
scroll to position [1524, 0]
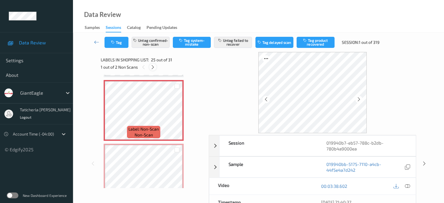
click at [152, 67] on icon at bounding box center [152, 66] width 5 height 5
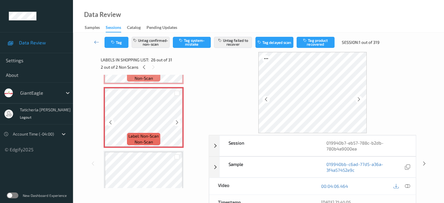
scroll to position [1558, 0]
